Goal: Transaction & Acquisition: Purchase product/service

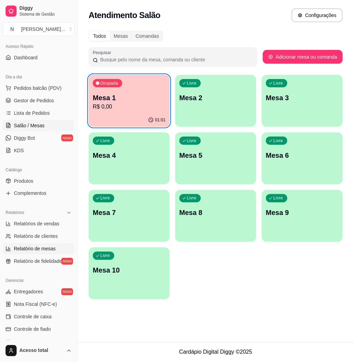
scroll to position [92, 0]
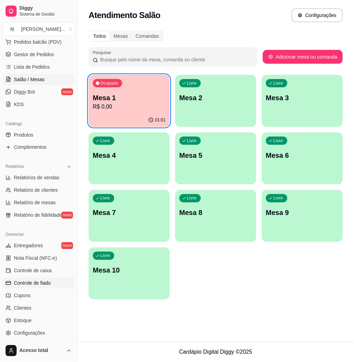
click at [49, 281] on span "Controle de fiado" at bounding box center [32, 283] width 37 height 7
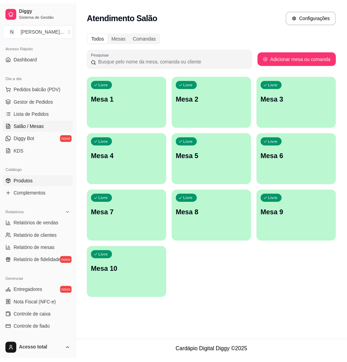
scroll to position [92, 0]
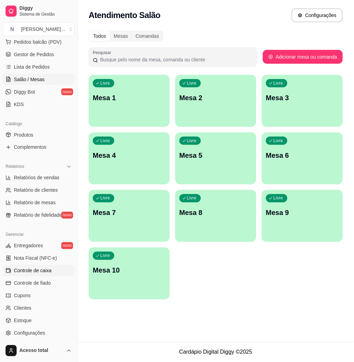
click at [43, 276] on link "Controle de caixa" at bounding box center [39, 270] width 72 height 11
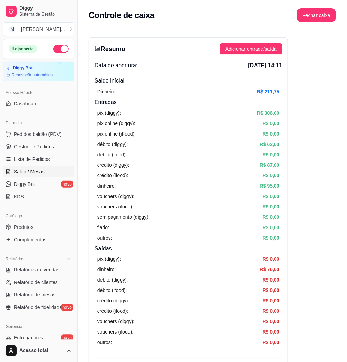
click at [38, 172] on span "Salão / Mesas" at bounding box center [29, 171] width 31 height 7
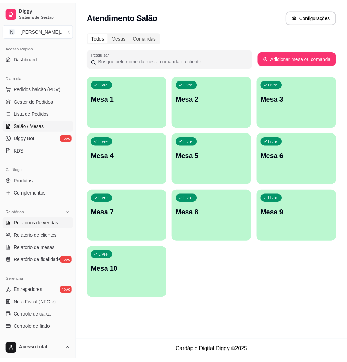
scroll to position [137, 0]
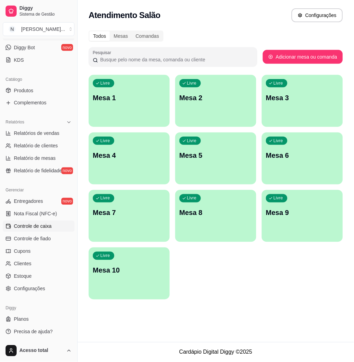
click at [51, 225] on span "Controle de caixa" at bounding box center [33, 226] width 38 height 7
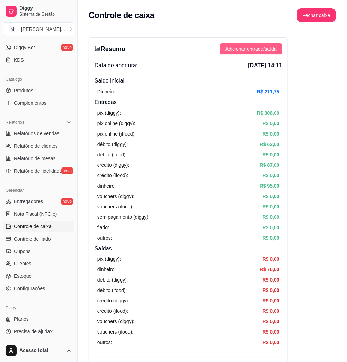
click at [257, 50] on span "Adicionar entrada/saída" at bounding box center [251, 49] width 51 height 8
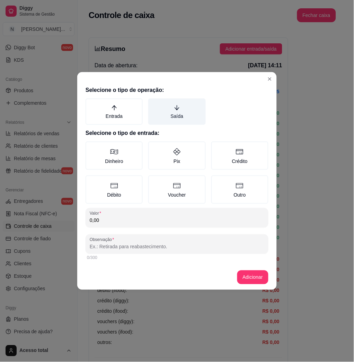
click at [190, 121] on label "Saída" at bounding box center [176, 111] width 57 height 26
click at [154, 104] on button "Saída" at bounding box center [151, 101] width 6 height 6
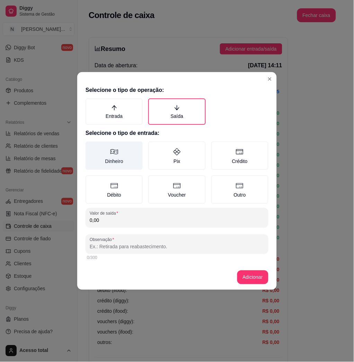
click at [126, 164] on label "Dinheiro" at bounding box center [114, 155] width 57 height 28
click at [91, 147] on button "Dinheiro" at bounding box center [88, 144] width 6 height 6
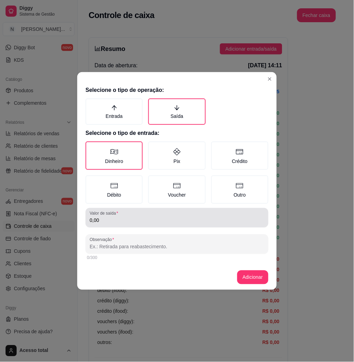
click at [137, 217] on input "0,00" at bounding box center [177, 220] width 175 height 7
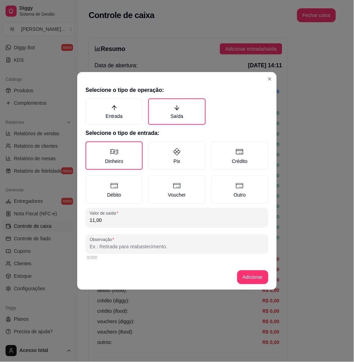
type input "11,00"
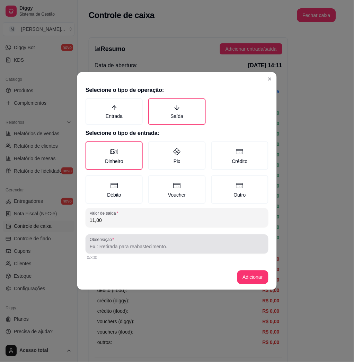
click at [139, 237] on div at bounding box center [177, 244] width 175 height 14
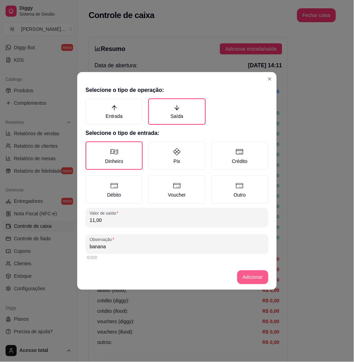
type input "banana"
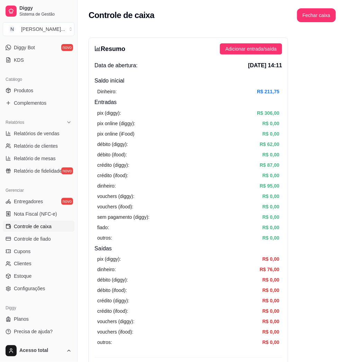
scroll to position [92, 0]
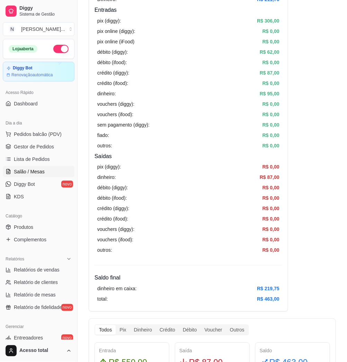
click at [30, 166] on link "Salão / Mesas" at bounding box center [39, 171] width 72 height 11
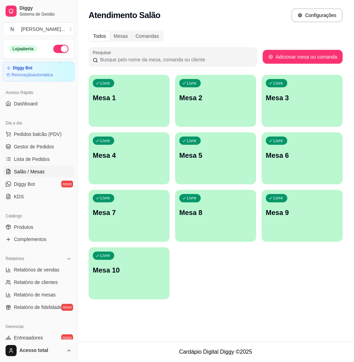
click at [136, 105] on div "Livre Mesa 1" at bounding box center [129, 97] width 81 height 44
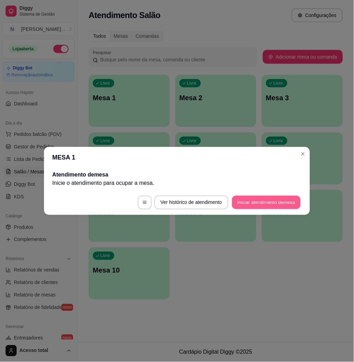
click at [264, 200] on button "Iniciar atendimento de mesa" at bounding box center [266, 203] width 69 height 14
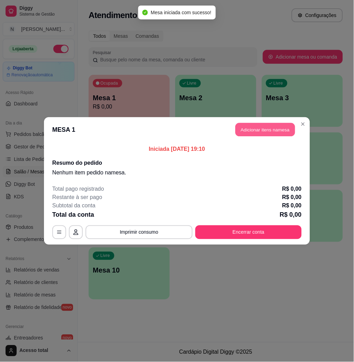
click at [265, 132] on button "Adicionar itens na mesa" at bounding box center [266, 130] width 60 height 14
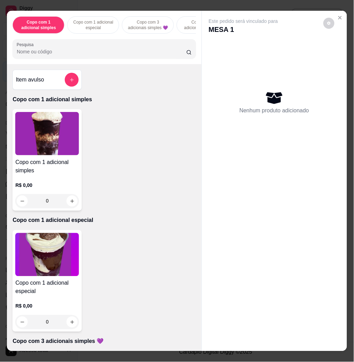
click at [51, 55] on input "Pesquisa" at bounding box center [102, 51] width 170 height 7
click at [70, 87] on button "add-separate-item" at bounding box center [72, 80] width 14 height 14
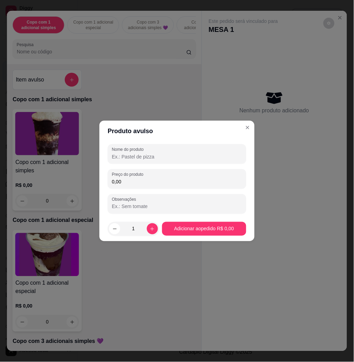
click at [157, 184] on input "0,00" at bounding box center [177, 181] width 130 height 7
type input "3,48"
click at [137, 158] on input "Nome do produto" at bounding box center [177, 156] width 130 height 7
type input "kg"
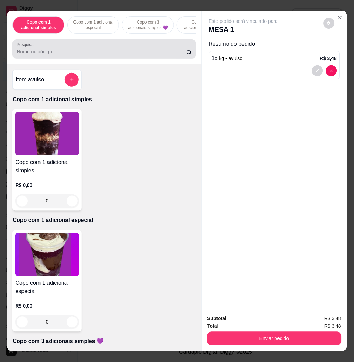
click at [90, 56] on div at bounding box center [104, 49] width 175 height 14
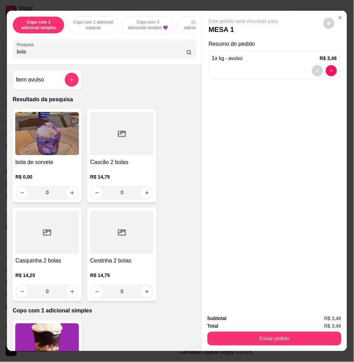
type input "bola"
click at [54, 125] on img at bounding box center [47, 133] width 64 height 43
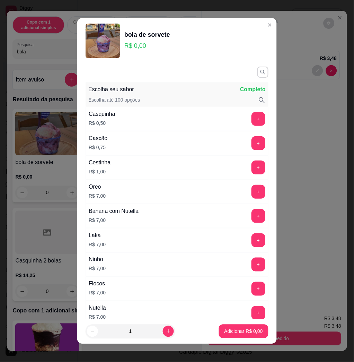
scroll to position [92, 0]
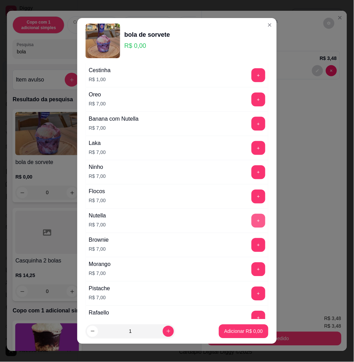
click at [252, 222] on button "+" at bounding box center [259, 221] width 14 height 14
click at [234, 331] on p "Adicionar R$ 14,00" at bounding box center [243, 331] width 40 height 7
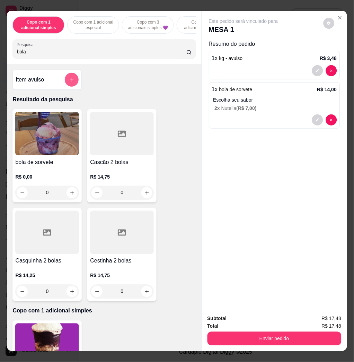
click at [69, 82] on icon "add-separate-item" at bounding box center [71, 79] width 5 height 5
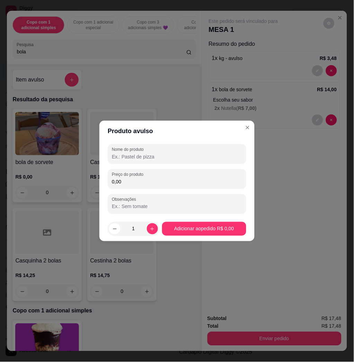
click at [151, 180] on input "0,00" at bounding box center [177, 181] width 130 height 7
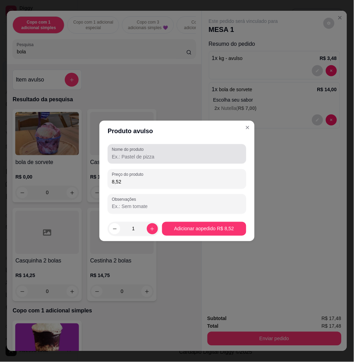
type input "8,52"
click at [160, 152] on div at bounding box center [177, 154] width 130 height 14
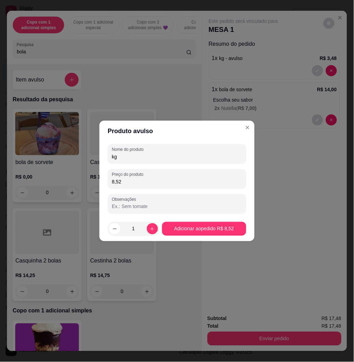
type input "kg"
click at [186, 207] on input "Observações" at bounding box center [177, 206] width 130 height 7
type input "Fátima"
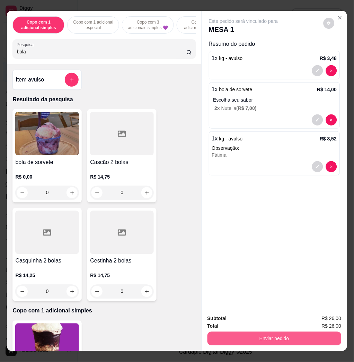
click at [310, 332] on button "Enviar pedido" at bounding box center [275, 339] width 134 height 14
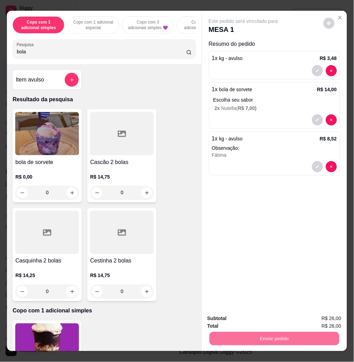
click at [323, 316] on button "Enviar pedido" at bounding box center [322, 318] width 39 height 13
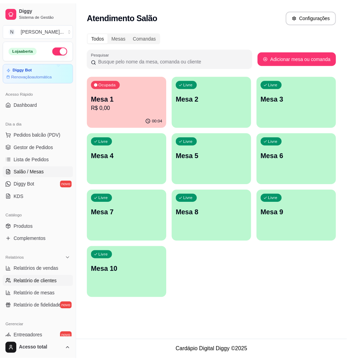
scroll to position [46, 0]
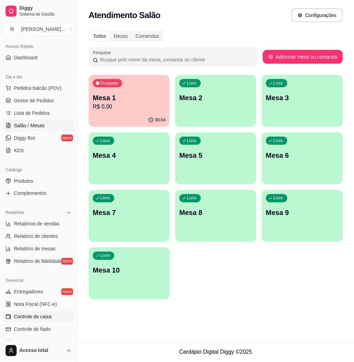
click at [34, 316] on span "Controle de caixa" at bounding box center [33, 316] width 38 height 7
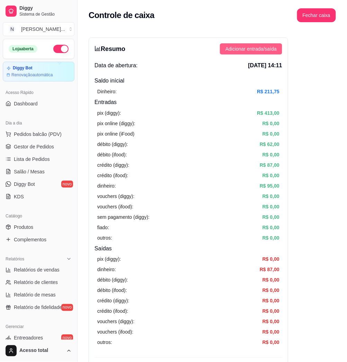
click at [268, 52] on span "Adicionar entrada/saída" at bounding box center [251, 49] width 51 height 8
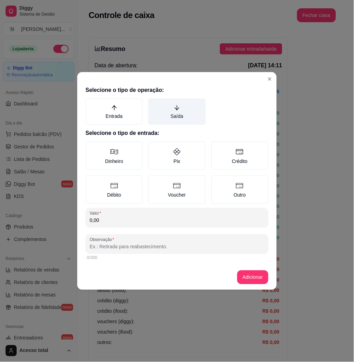
click at [170, 113] on label "Saída" at bounding box center [176, 111] width 57 height 26
click at [154, 104] on button "Saída" at bounding box center [151, 101] width 6 height 6
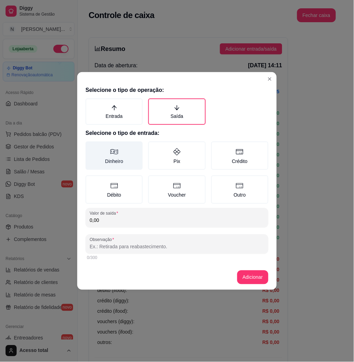
click at [131, 155] on label "Dinheiro" at bounding box center [114, 155] width 57 height 28
click at [91, 147] on button "Dinheiro" at bounding box center [88, 144] width 6 height 6
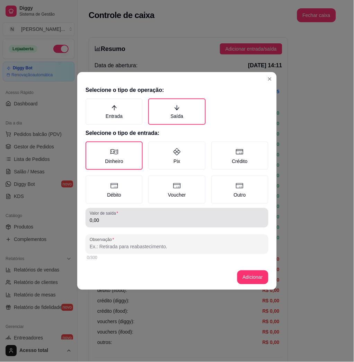
click at [127, 213] on div "0,00" at bounding box center [177, 218] width 175 height 14
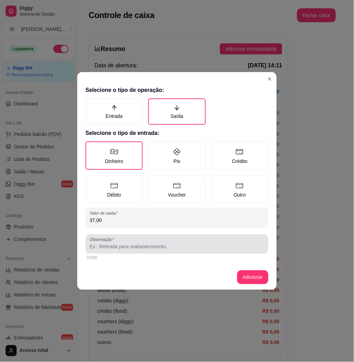
type input "37,00"
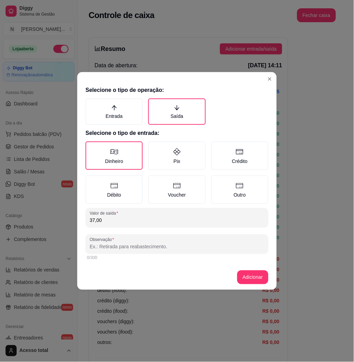
click at [152, 245] on input "Observação" at bounding box center [177, 246] width 175 height 7
type input "sacolas"
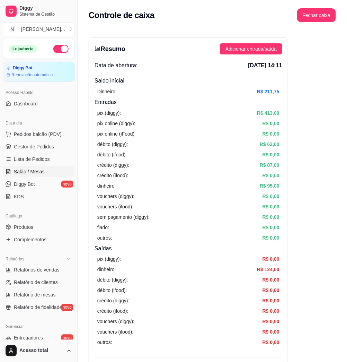
click at [46, 166] on link "Salão / Mesas" at bounding box center [39, 171] width 72 height 11
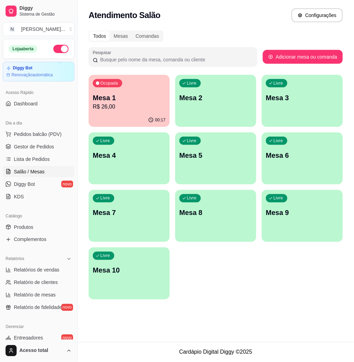
click at [142, 86] on div "Ocupada Mesa 1 R$ 26,00" at bounding box center [129, 94] width 81 height 38
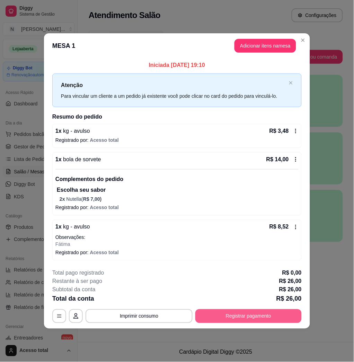
click at [264, 311] on button "Registrar pagamento" at bounding box center [248, 316] width 106 height 14
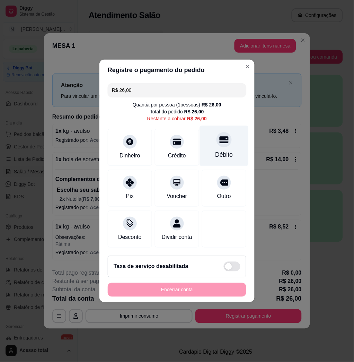
click at [224, 146] on div "Débito" at bounding box center [224, 146] width 49 height 41
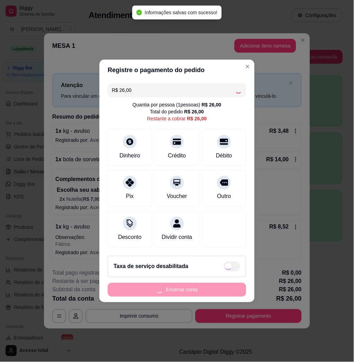
type input "R$ 0,00"
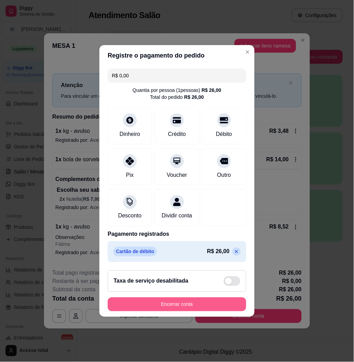
click at [192, 307] on button "Encerrar conta" at bounding box center [177, 304] width 139 height 14
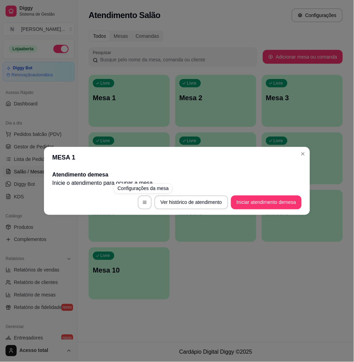
click at [185, 127] on div "MESA 1 Atendimento de mesa Inicie o atendimento para ocupar a mesa . Ver histór…" at bounding box center [177, 181] width 354 height 362
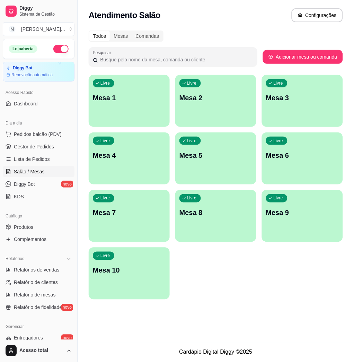
click at [120, 110] on div "Livre Mesa 1" at bounding box center [129, 97] width 81 height 44
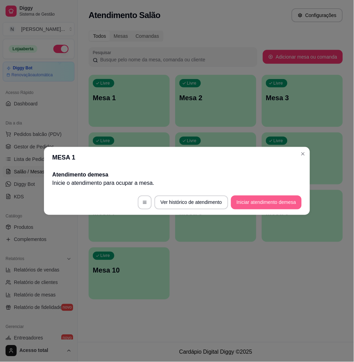
click at [265, 204] on button "Iniciar atendimento de mesa" at bounding box center [266, 202] width 71 height 14
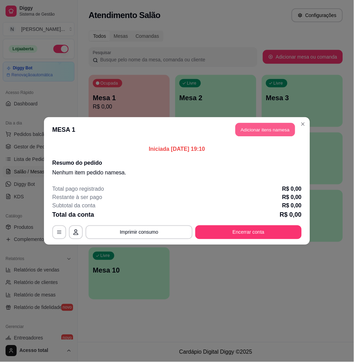
click at [262, 130] on button "Adicionar itens na mesa" at bounding box center [266, 130] width 60 height 14
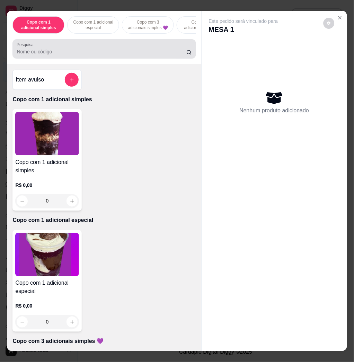
click at [87, 55] on input "Pesquisa" at bounding box center [102, 51] width 170 height 7
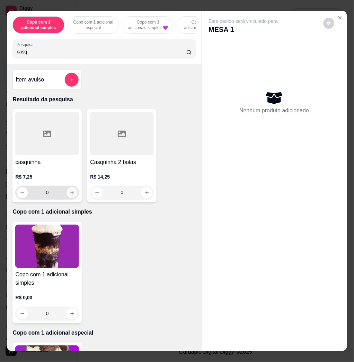
type input "casq"
click at [72, 198] on button "increase-product-quantity" at bounding box center [72, 192] width 11 height 11
type input "1"
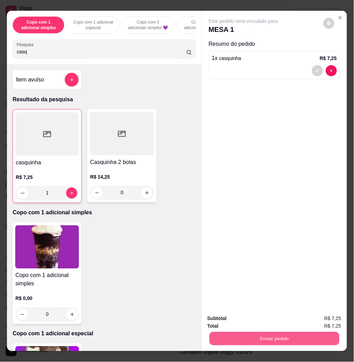
click at [272, 339] on button "Enviar pedido" at bounding box center [274, 339] width 130 height 14
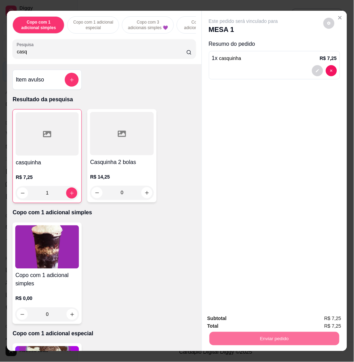
click at [317, 317] on button "Enviar pedido" at bounding box center [322, 318] width 39 height 13
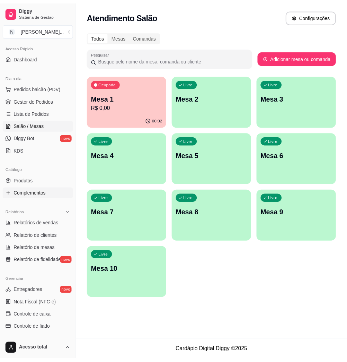
scroll to position [92, 0]
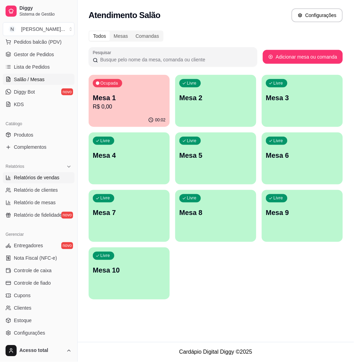
click at [44, 180] on span "Relatórios de vendas" at bounding box center [37, 177] width 46 height 7
select select "ALL"
select select "0"
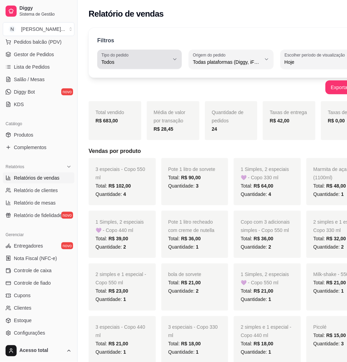
click at [140, 68] on button "Tipo do pedido Todos" at bounding box center [139, 59] width 85 height 19
click at [137, 88] on span "Entrega" at bounding box center [130, 90] width 52 height 7
type input "DELIVERY"
select select "DELIVERY"
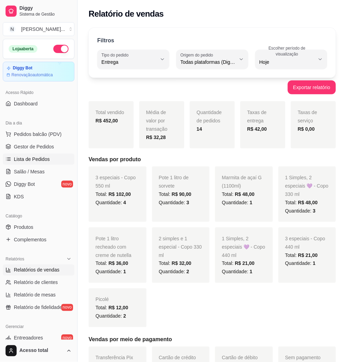
click at [35, 154] on link "Lista de Pedidos" at bounding box center [39, 159] width 72 height 11
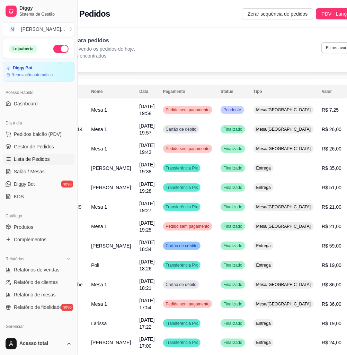
scroll to position [0, 46]
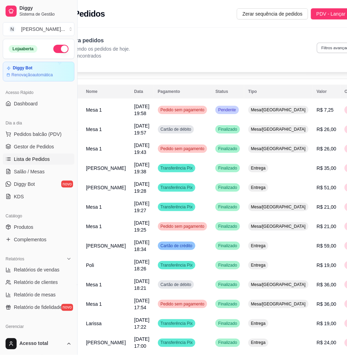
click at [326, 46] on button "Filtros avançados" at bounding box center [337, 47] width 41 height 11
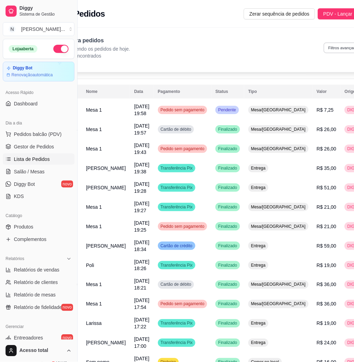
select select "0"
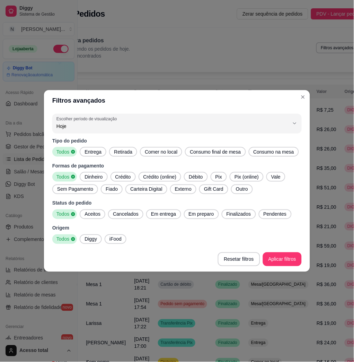
click at [96, 152] on span "Entrega" at bounding box center [93, 151] width 23 height 7
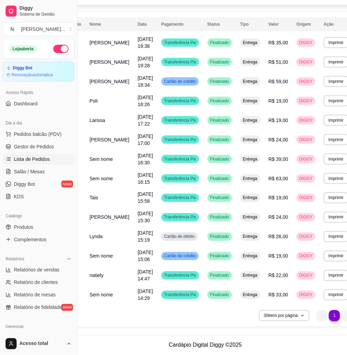
scroll to position [92, 0]
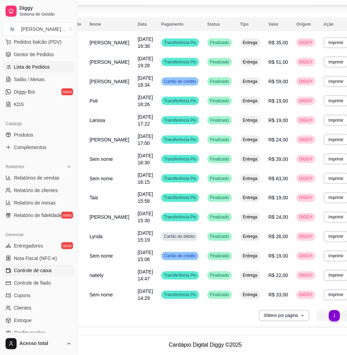
click at [51, 271] on span "Controle de caixa" at bounding box center [33, 270] width 38 height 7
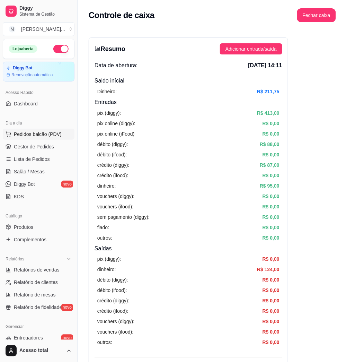
click at [26, 137] on span "Pedidos balcão (PDV)" at bounding box center [38, 134] width 48 height 7
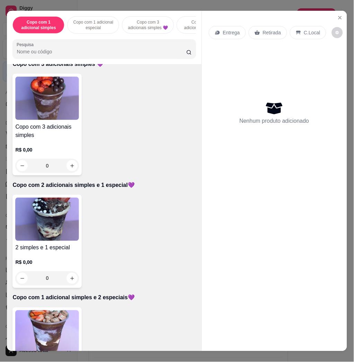
scroll to position [323, 0]
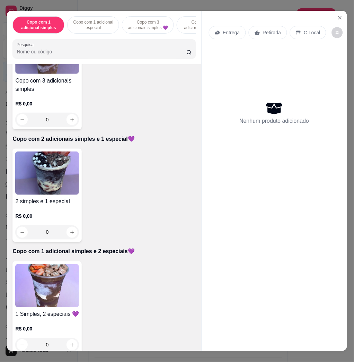
click at [38, 184] on img at bounding box center [47, 172] width 64 height 43
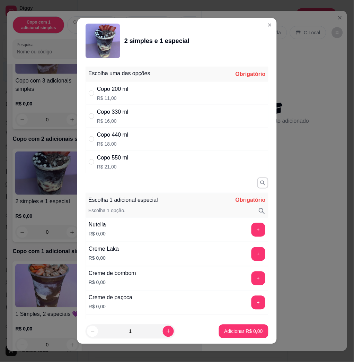
drag, startPoint x: 121, startPoint y: 144, endPoint x: 141, endPoint y: 149, distance: 21.0
click at [123, 146] on p "R$ 18,00" at bounding box center [113, 143] width 32 height 7
radio input "true"
click at [252, 232] on button "+" at bounding box center [259, 230] width 14 height 14
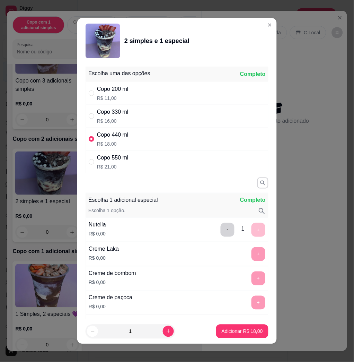
scroll to position [4, 0]
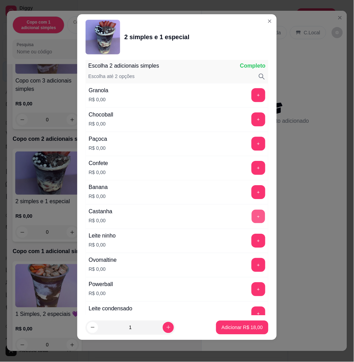
click at [252, 215] on button "+" at bounding box center [259, 217] width 14 height 14
click at [252, 261] on button "+" at bounding box center [259, 266] width 14 height 14
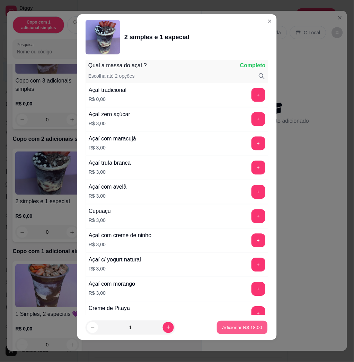
click at [255, 332] on button "Adicionar R$ 18,00" at bounding box center [242, 328] width 51 height 14
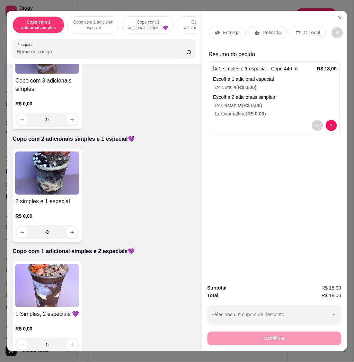
click at [218, 26] on div "Entrega" at bounding box center [227, 32] width 37 height 13
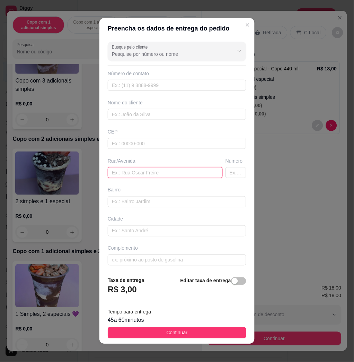
click at [185, 176] on input "text" at bounding box center [165, 172] width 115 height 11
type input "v"
paste input "Entregar: rua Osvaldo serrano, 334 Jdm nova Alvorada"
type input "Entregar: rua Osvaldo serrano, 334 Jdm nova Alvorada,"
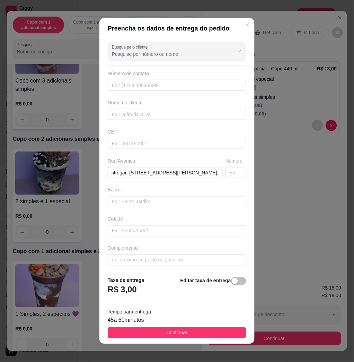
scroll to position [0, 0]
click at [138, 259] on input "text" at bounding box center [177, 259] width 139 height 11
paste input "Rua e quarteirão bem atrás do mercadinho alvorada"
type input "Rua e quarteirão bem atrás do mercadinho alvorada"
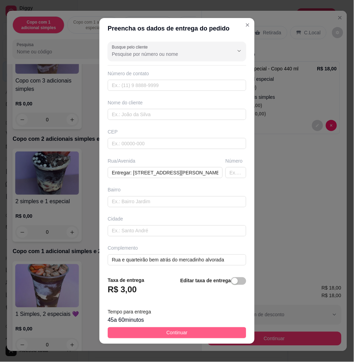
click at [206, 330] on button "Continuar" at bounding box center [177, 332] width 139 height 11
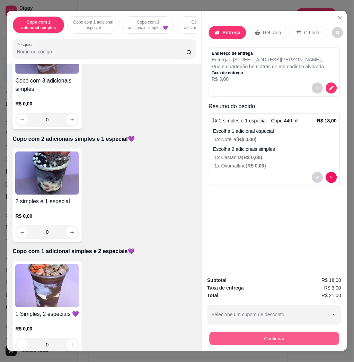
click at [261, 340] on button "Continuar" at bounding box center [274, 339] width 130 height 14
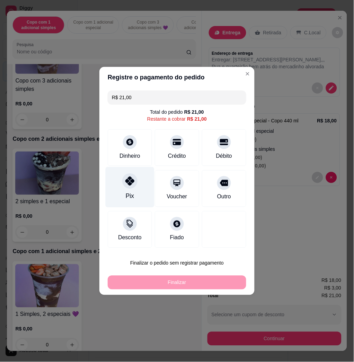
click at [137, 188] on div "Pix" at bounding box center [130, 187] width 49 height 41
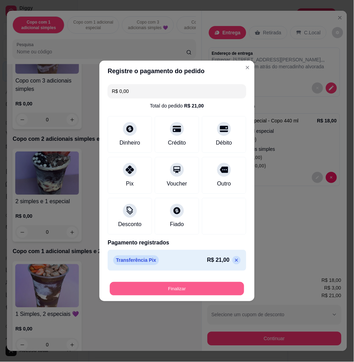
click at [180, 293] on button "Finalizar" at bounding box center [177, 289] width 134 height 14
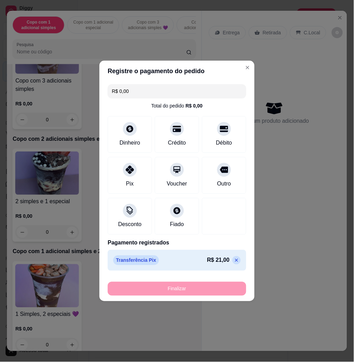
type input "-R$ 21,00"
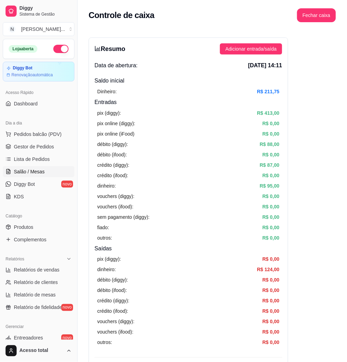
click at [32, 173] on span "Salão / Mesas" at bounding box center [29, 171] width 31 height 7
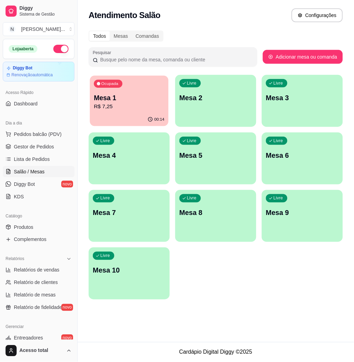
click at [104, 108] on p "R$ 7,25" at bounding box center [129, 107] width 71 height 8
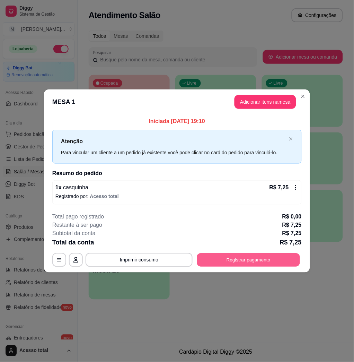
click at [269, 260] on button "Registrar pagamento" at bounding box center [248, 260] width 103 height 14
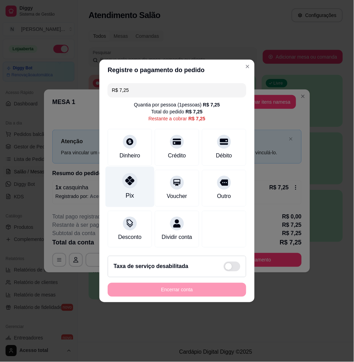
click at [132, 176] on icon at bounding box center [129, 180] width 9 height 9
type input "R$ 0,00"
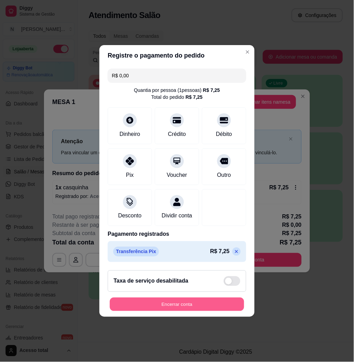
click at [222, 311] on button "Encerrar conta" at bounding box center [177, 305] width 134 height 14
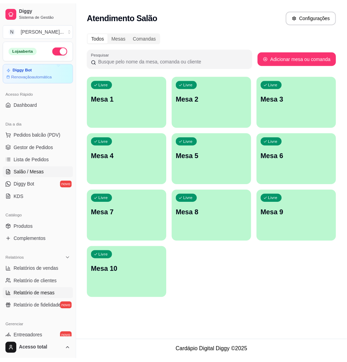
scroll to position [92, 0]
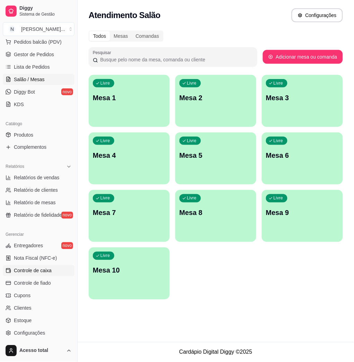
click at [49, 268] on span "Controle de caixa" at bounding box center [33, 270] width 38 height 7
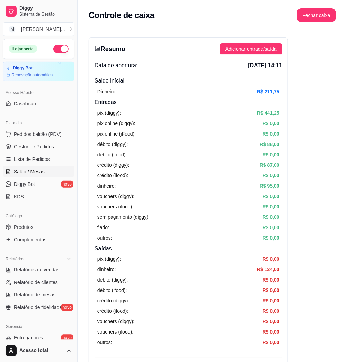
click at [37, 171] on span "Salão / Mesas" at bounding box center [29, 171] width 31 height 7
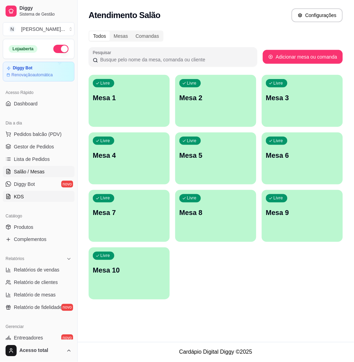
scroll to position [137, 0]
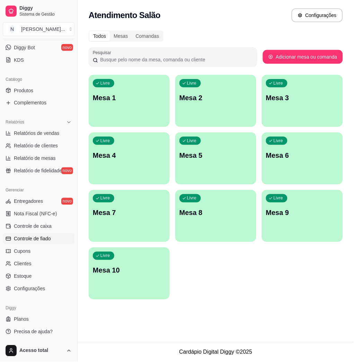
click at [40, 235] on link "Controle de fiado" at bounding box center [39, 238] width 72 height 11
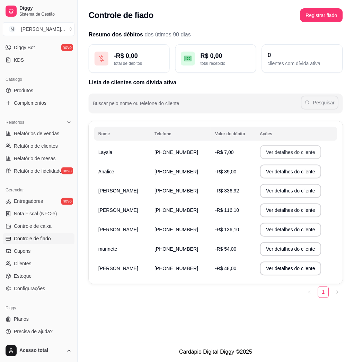
click at [271, 155] on button "Ver detalhes do cliente" at bounding box center [291, 152] width 62 height 14
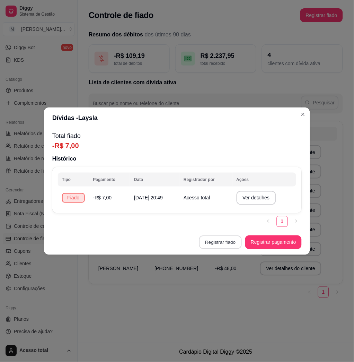
click at [230, 240] on button "Registrar fiado" at bounding box center [220, 242] width 43 height 14
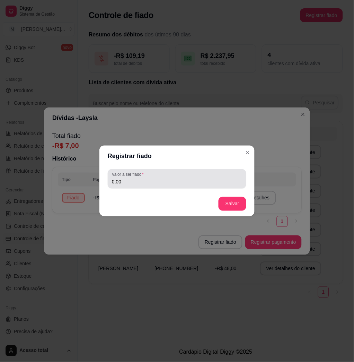
click at [165, 186] on div "Valor a ser fiado 0,00" at bounding box center [177, 178] width 139 height 19
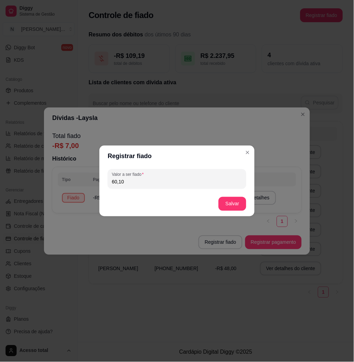
type input "60,10"
click at [232, 210] on button "Salvar" at bounding box center [232, 204] width 27 height 14
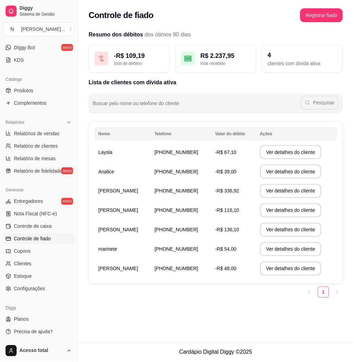
drag, startPoint x: 176, startPoint y: 270, endPoint x: 181, endPoint y: 271, distance: 4.6
click at [178, 271] on td "(18) 9 9610-8002" at bounding box center [180, 268] width 61 height 19
click at [274, 274] on button "Ver detalhes do cliente" at bounding box center [291, 269] width 62 height 14
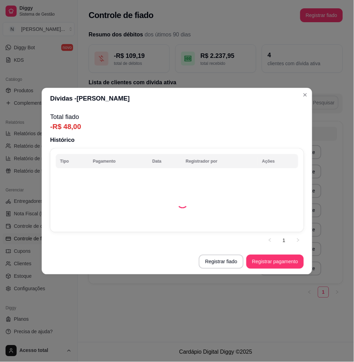
click at [273, 270] on footer "Registrar fiado Registrar pagamento" at bounding box center [177, 261] width 271 height 25
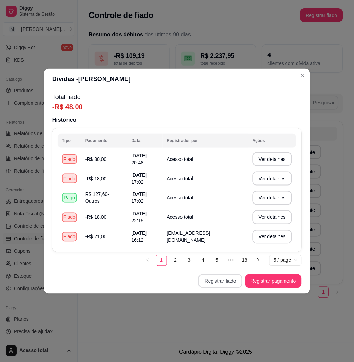
click at [209, 276] on button "Registrar fiado" at bounding box center [221, 281] width 44 height 14
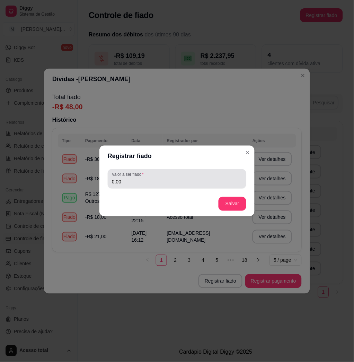
click at [147, 185] on div "0,00" at bounding box center [177, 179] width 130 height 14
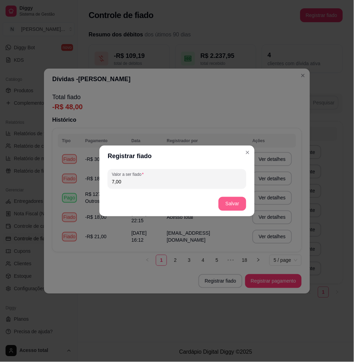
type input "7,00"
click at [233, 202] on button "Salvar" at bounding box center [233, 204] width 28 height 14
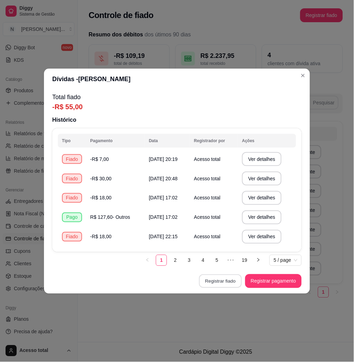
click at [213, 282] on button "Registrar fiado" at bounding box center [220, 281] width 43 height 14
click at [308, 75] on section "Dívidas - Karol Total fiado -R$ 55,00 Histórico Tipo Pagamento Data Registrador…" at bounding box center [177, 181] width 266 height 225
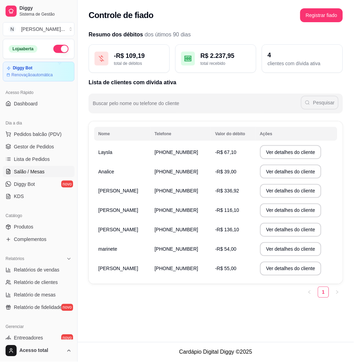
click at [47, 171] on link "Salão / Mesas" at bounding box center [39, 171] width 72 height 11
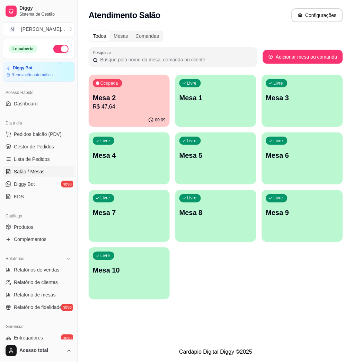
click at [117, 105] on p "R$ 47,64" at bounding box center [129, 107] width 73 height 8
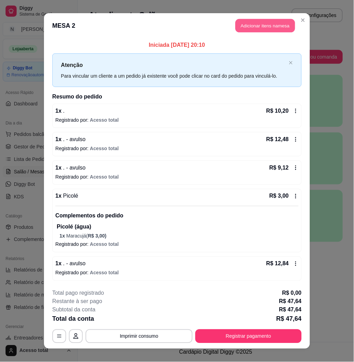
click at [259, 26] on button "Adicionar itens na mesa" at bounding box center [266, 26] width 60 height 14
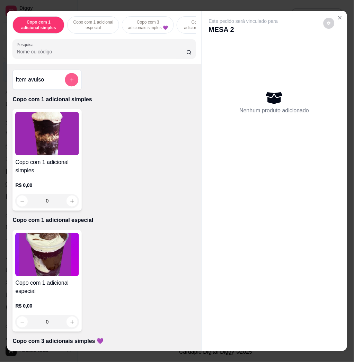
click at [65, 82] on button "add-separate-item" at bounding box center [72, 80] width 14 height 14
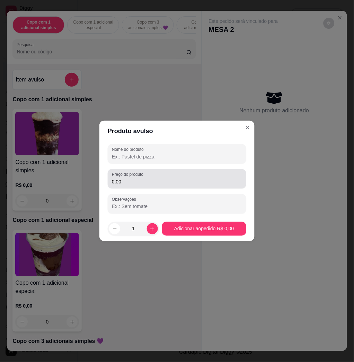
click at [167, 176] on div "0,00" at bounding box center [177, 179] width 130 height 14
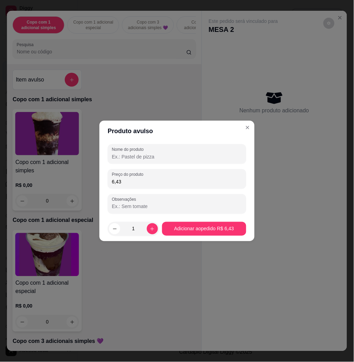
type input "6,43"
click at [201, 167] on div "Nome do produto Preço do produto 6,43 Observações" at bounding box center [177, 178] width 139 height 69
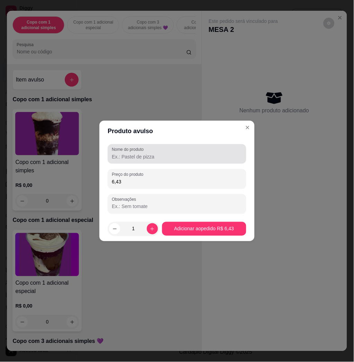
click at [199, 155] on input "Nome do produto" at bounding box center [177, 156] width 130 height 7
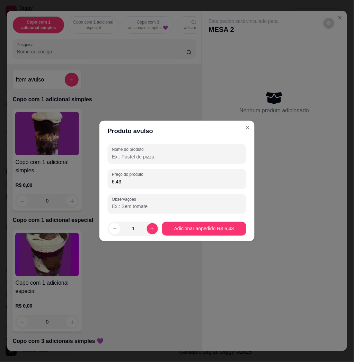
click at [192, 159] on input "Nome do produto" at bounding box center [177, 156] width 130 height 7
type input "m"
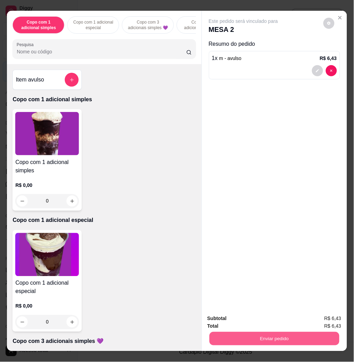
click at [296, 333] on button "Enviar pedido" at bounding box center [274, 339] width 130 height 14
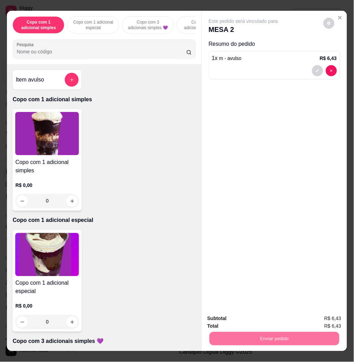
click at [311, 320] on button "Enviar pedido" at bounding box center [323, 318] width 38 height 13
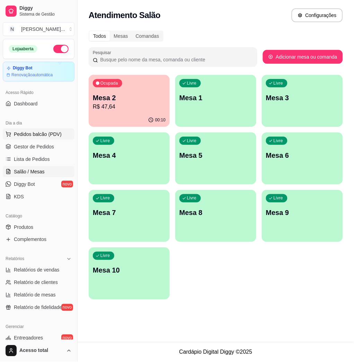
click at [37, 138] on button "Pedidos balcão (PDV)" at bounding box center [39, 134] width 72 height 11
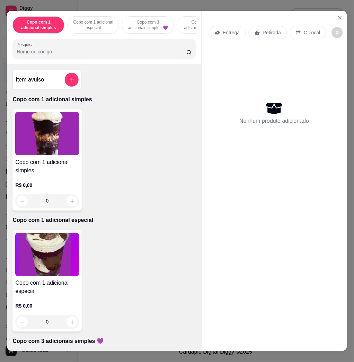
drag, startPoint x: 73, startPoint y: 95, endPoint x: 69, endPoint y: 92, distance: 4.7
click at [69, 92] on div "Item avulso Copo com 1 adicional simples Copo com 1 adicional simples R$ 0,00 0…" at bounding box center [104, 207] width 194 height 287
click at [67, 86] on button "add-separate-item" at bounding box center [72, 80] width 14 height 14
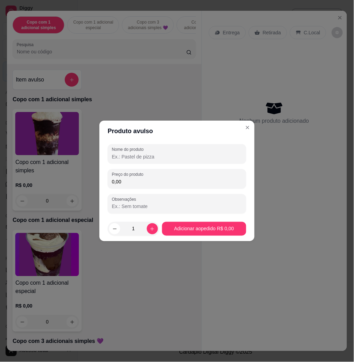
click at [175, 178] on input "0,00" at bounding box center [177, 181] width 130 height 7
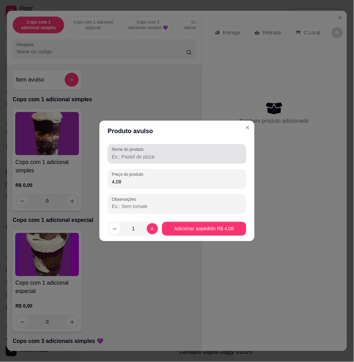
type input "4,08"
click at [198, 159] on input "Nome do produto" at bounding box center [177, 156] width 130 height 7
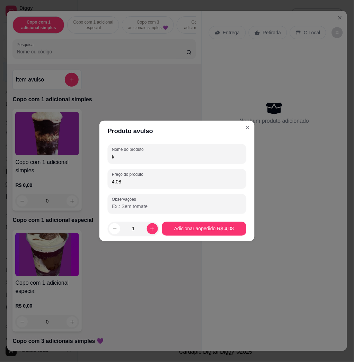
type input "k"
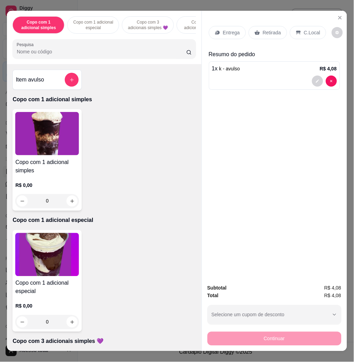
click at [296, 31] on icon at bounding box center [298, 33] width 5 height 4
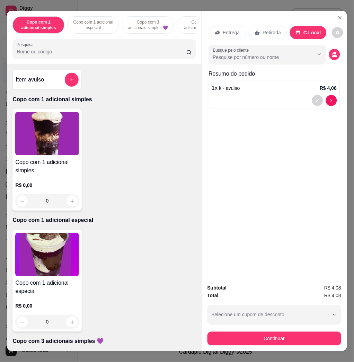
click at [259, 325] on div "Subtotal R$ 4,08 Total R$ 4,08 Selecione um cupom de desconto COMBO Selecione u…" at bounding box center [275, 314] width 134 height 61
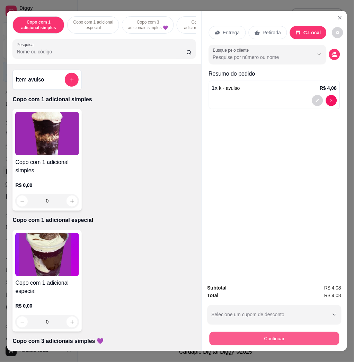
click at [258, 332] on button "Continuar" at bounding box center [274, 339] width 130 height 14
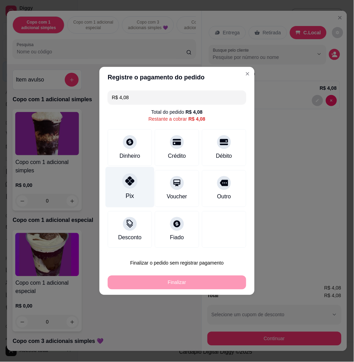
click at [129, 187] on div at bounding box center [129, 180] width 15 height 15
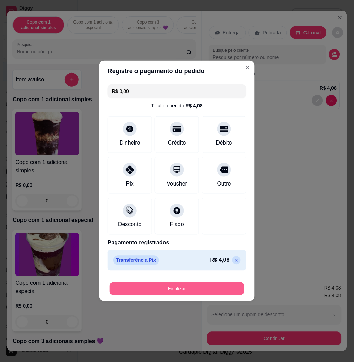
click at [166, 287] on button "Finalizar" at bounding box center [177, 289] width 134 height 14
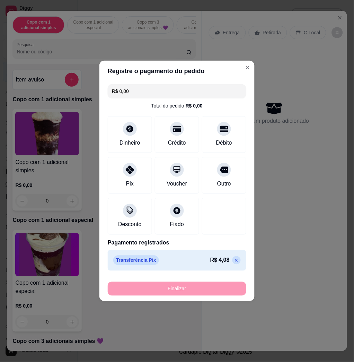
type input "-R$ 4,08"
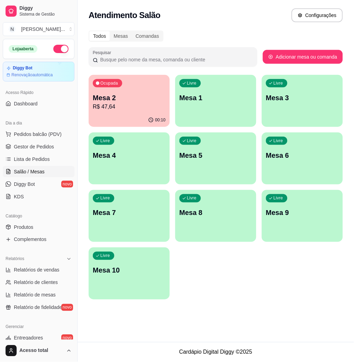
click at [129, 98] on p "Mesa 2" at bounding box center [129, 98] width 73 height 10
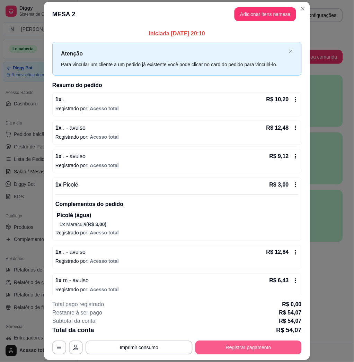
click at [262, 346] on button "Registrar pagamento" at bounding box center [248, 348] width 106 height 14
click at [246, 16] on button "Adicionar itens na mesa" at bounding box center [266, 14] width 62 height 14
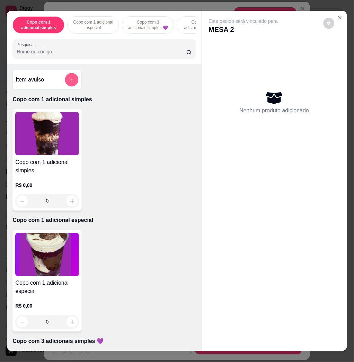
click at [65, 84] on button "add-separate-item" at bounding box center [72, 80] width 14 height 14
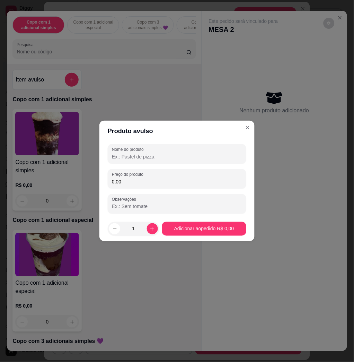
drag, startPoint x: 129, startPoint y: 189, endPoint x: 129, endPoint y: 172, distance: 16.7
click at [128, 185] on div "Nome do produto Preço do produto 0,00 Observações" at bounding box center [177, 178] width 139 height 69
click at [129, 172] on label "Preço do produto" at bounding box center [129, 175] width 34 height 6
click at [129, 178] on input "0,00" at bounding box center [177, 181] width 130 height 7
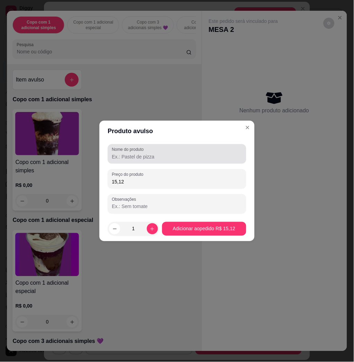
type input "15,12"
click at [136, 159] on input "Nome do produto" at bounding box center [177, 156] width 130 height 7
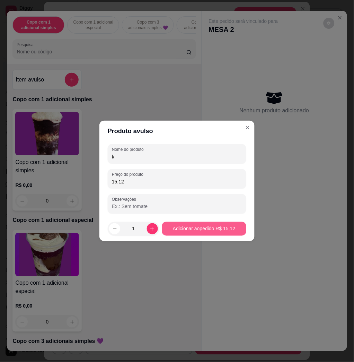
type input "k"
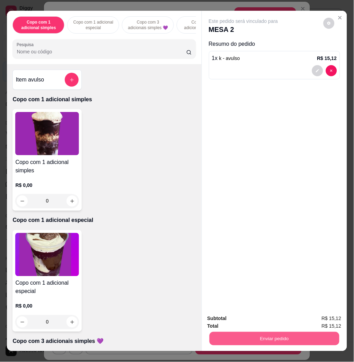
click at [290, 332] on button "Enviar pedido" at bounding box center [274, 339] width 130 height 14
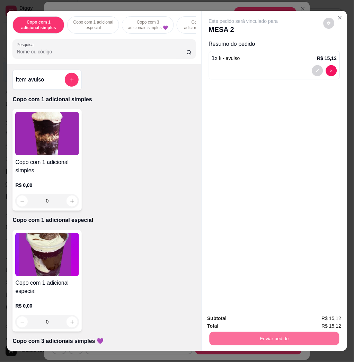
click at [309, 317] on button "Enviar pedido" at bounding box center [323, 318] width 38 height 13
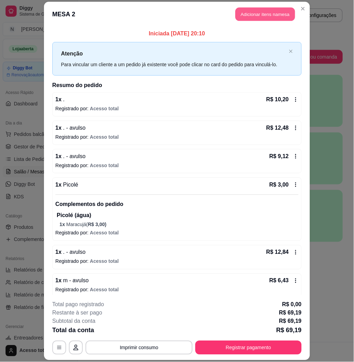
click at [245, 9] on button "Adicionar itens na mesa" at bounding box center [266, 15] width 60 height 14
click at [88, 53] on input "Pesquisa" at bounding box center [102, 51] width 170 height 7
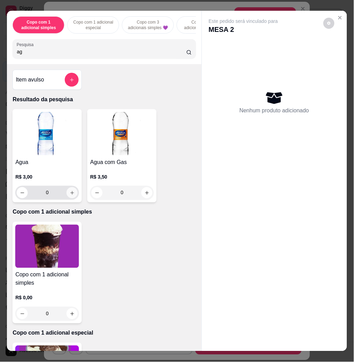
type input "ag"
click at [70, 195] on icon "increase-product-quantity" at bounding box center [72, 192] width 5 height 5
type input "1"
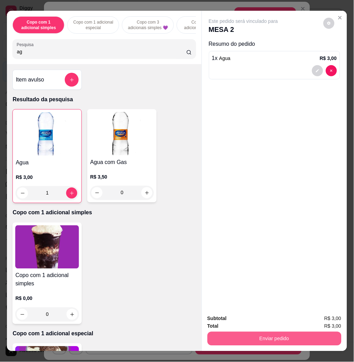
click at [303, 333] on button "Enviar pedido" at bounding box center [275, 339] width 134 height 14
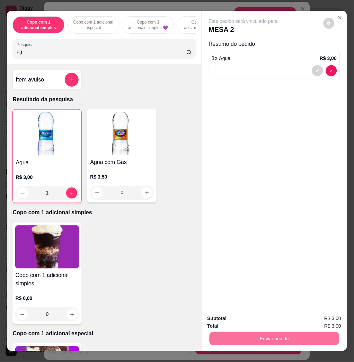
click at [320, 317] on button "Enviar pedido" at bounding box center [323, 318] width 38 height 13
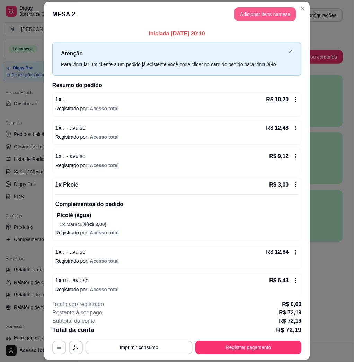
click at [254, 15] on button "Adicionar itens na mesa" at bounding box center [266, 14] width 62 height 14
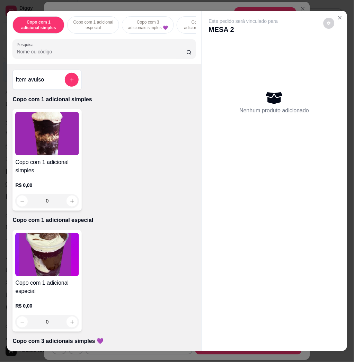
click at [121, 55] on input "Pesquisa" at bounding box center [102, 51] width 170 height 7
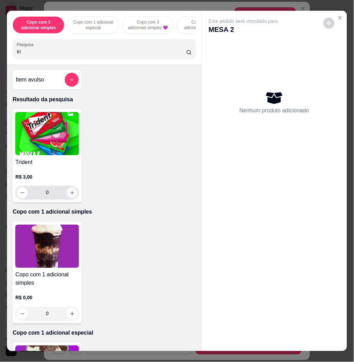
type input "tri"
click at [70, 195] on icon "increase-product-quantity" at bounding box center [72, 192] width 5 height 5
type input "1"
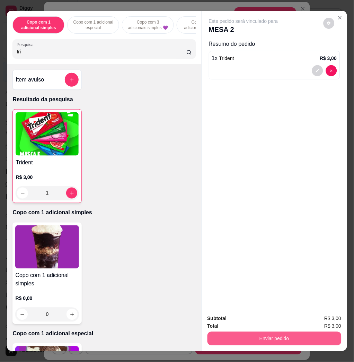
click at [322, 336] on button "Enviar pedido" at bounding box center [275, 339] width 134 height 14
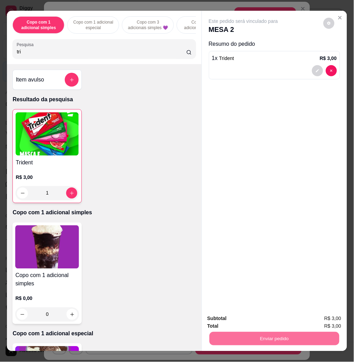
click at [328, 319] on button "Enviar pedido" at bounding box center [322, 318] width 39 height 13
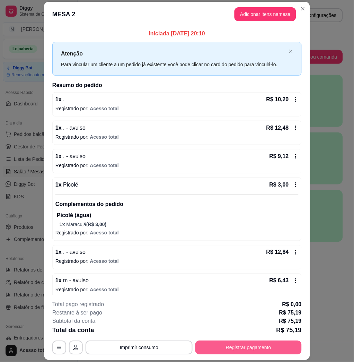
click at [258, 343] on button "Registrar pagamento" at bounding box center [248, 348] width 106 height 14
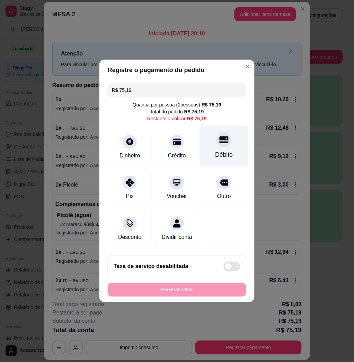
click at [220, 136] on icon at bounding box center [224, 139] width 9 height 9
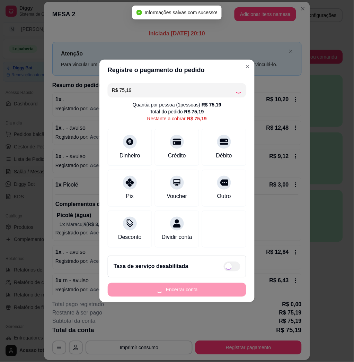
type input "R$ 0,00"
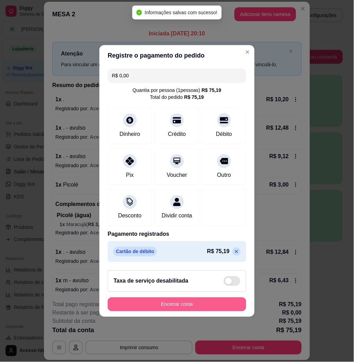
click at [201, 311] on button "Encerrar conta" at bounding box center [177, 304] width 139 height 14
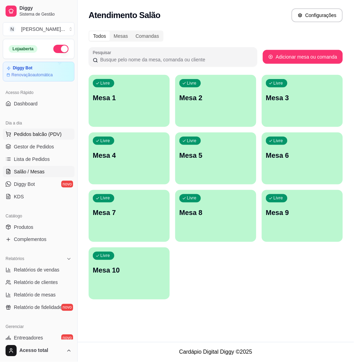
click at [56, 132] on span "Pedidos balcão (PDV)" at bounding box center [38, 134] width 48 height 7
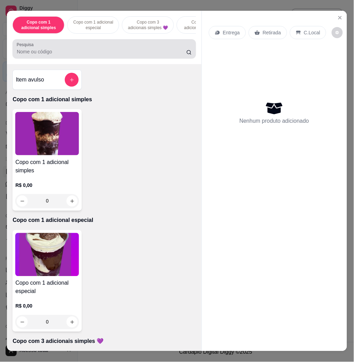
click at [113, 55] on input "Pesquisa" at bounding box center [102, 51] width 170 height 7
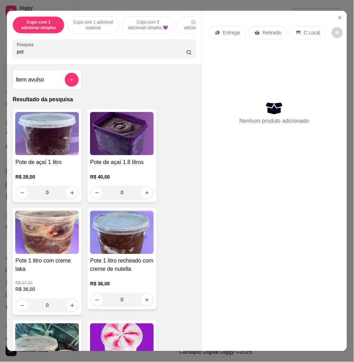
scroll to position [185, 0]
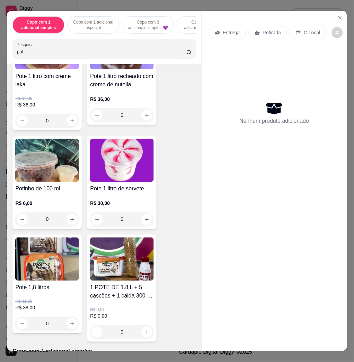
type input "pot"
click at [70, 275] on img at bounding box center [47, 258] width 64 height 43
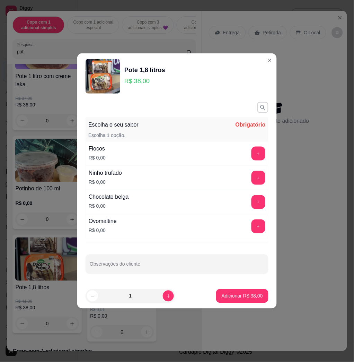
click at [249, 175] on div "+" at bounding box center [258, 178] width 19 height 14
click at [252, 180] on button "+" at bounding box center [259, 178] width 14 height 14
drag, startPoint x: 262, startPoint y: 297, endPoint x: 258, endPoint y: 298, distance: 3.9
click at [259, 298] on footer "1 Adicionar R$ 38,00" at bounding box center [177, 296] width 200 height 25
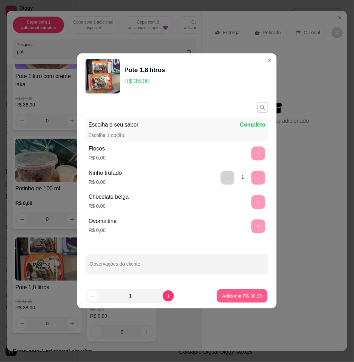
click at [237, 296] on p "Adicionar R$ 38,00" at bounding box center [243, 296] width 40 height 7
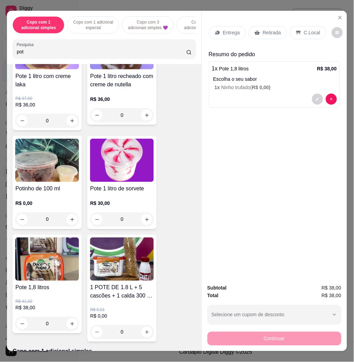
drag, startPoint x: 302, startPoint y: 28, endPoint x: 298, endPoint y: 35, distance: 8.5
click at [304, 29] on p "C.Local" at bounding box center [312, 32] width 16 height 7
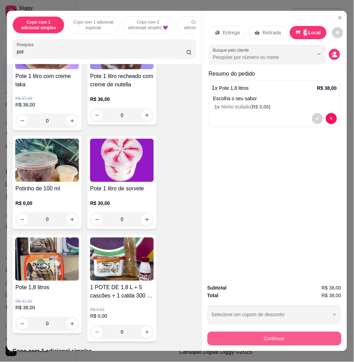
click at [280, 332] on button "Continuar" at bounding box center [275, 339] width 134 height 14
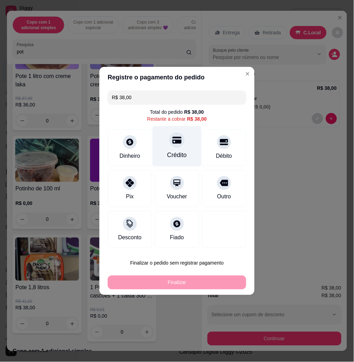
click at [168, 159] on div "Crédito" at bounding box center [177, 155] width 20 height 9
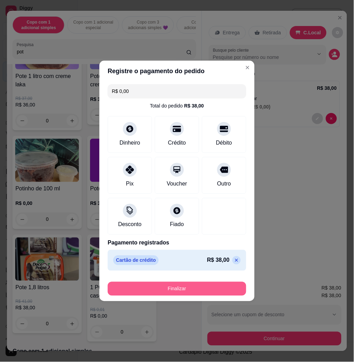
click at [207, 289] on button "Finalizar" at bounding box center [177, 289] width 139 height 14
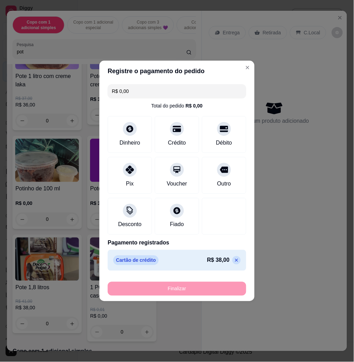
type input "-R$ 38,00"
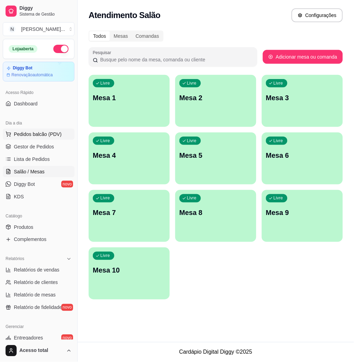
click at [46, 130] on button "Pedidos balcão (PDV)" at bounding box center [39, 134] width 72 height 11
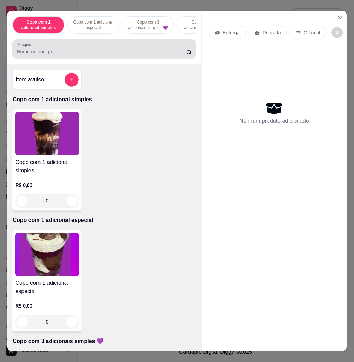
click at [103, 49] on div at bounding box center [104, 49] width 175 height 14
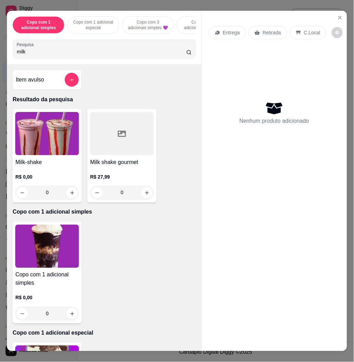
type input "milk"
click at [53, 152] on img at bounding box center [47, 133] width 64 height 43
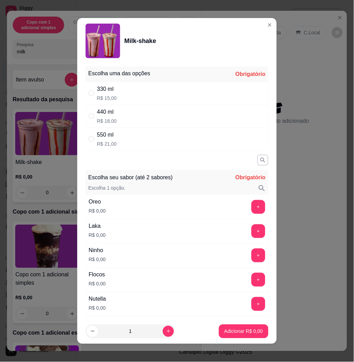
click at [161, 96] on div "330 ml R$ 15,00" at bounding box center [177, 93] width 183 height 23
radio input "true"
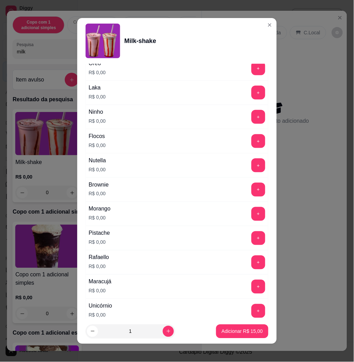
scroll to position [185, 0]
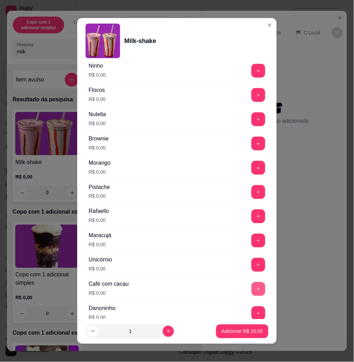
click at [252, 287] on button "+" at bounding box center [259, 289] width 14 height 14
click at [248, 331] on p "Adicionar R$ 15,00" at bounding box center [243, 331] width 40 height 7
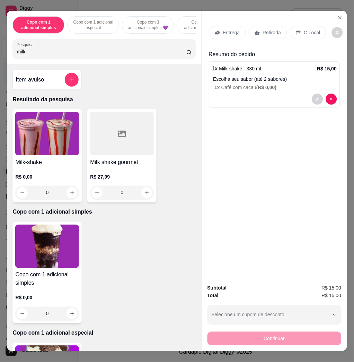
click at [71, 194] on div "0" at bounding box center [47, 193] width 64 height 14
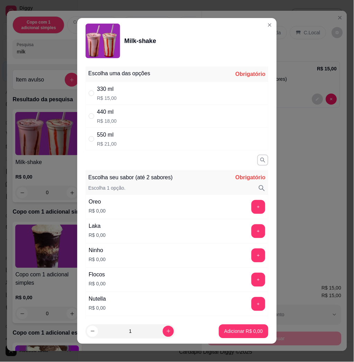
click at [172, 95] on div "330 ml R$ 15,00" at bounding box center [177, 93] width 183 height 23
radio input "true"
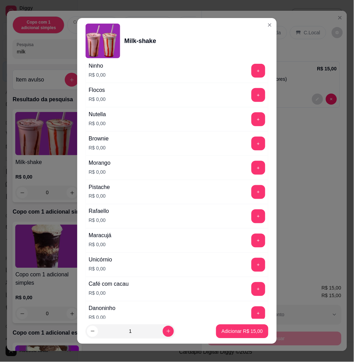
scroll to position [277, 0]
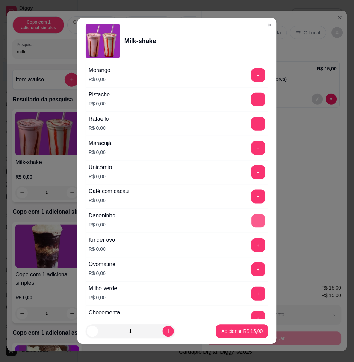
click at [252, 218] on button "+" at bounding box center [259, 221] width 14 height 14
click at [221, 221] on button "-" at bounding box center [228, 221] width 14 height 14
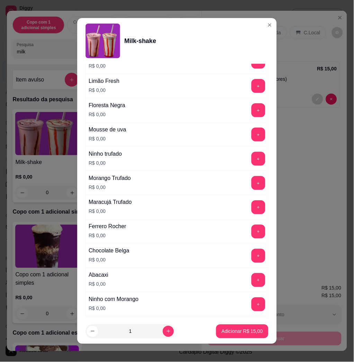
scroll to position [487, 0]
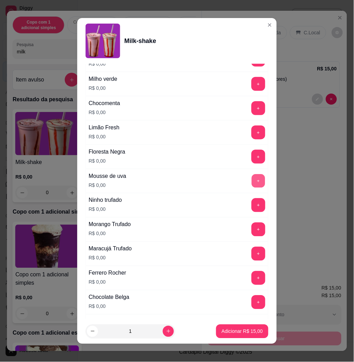
click at [252, 182] on button "+" at bounding box center [259, 181] width 14 height 14
drag, startPoint x: 248, startPoint y: 340, endPoint x: 245, endPoint y: 333, distance: 6.7
click at [247, 338] on footer "1 Adicionar R$ 15,00" at bounding box center [177, 331] width 200 height 25
click at [245, 333] on p "Adicionar R$ 15,00" at bounding box center [243, 331] width 40 height 7
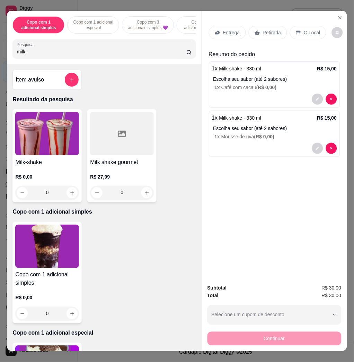
click at [49, 166] on h4 "Milk-shake" at bounding box center [47, 162] width 64 height 8
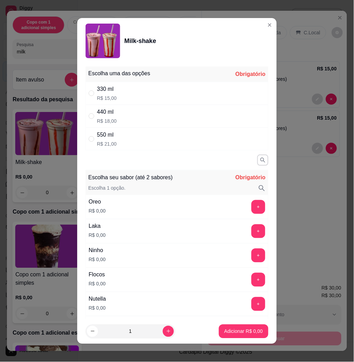
click at [156, 96] on div "330 ml R$ 15,00" at bounding box center [177, 93] width 183 height 23
radio input "true"
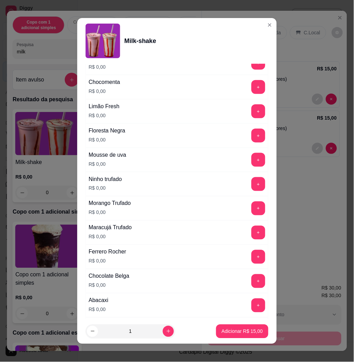
scroll to position [626, 0]
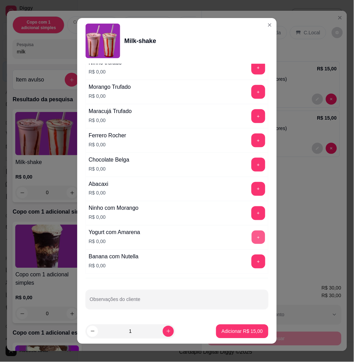
click at [252, 241] on button "+" at bounding box center [259, 238] width 14 height 14
click at [237, 326] on button "Adicionar R$ 15,00" at bounding box center [242, 331] width 51 height 14
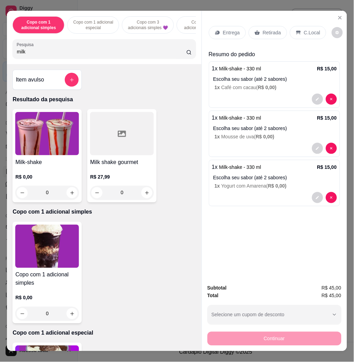
click at [227, 29] on p "Entrega" at bounding box center [231, 32] width 17 height 7
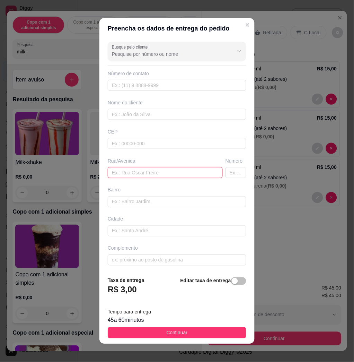
click at [124, 174] on input "text" at bounding box center [165, 172] width 115 height 11
type input "casa"
drag, startPoint x: 128, startPoint y: 172, endPoint x: 85, endPoint y: 174, distance: 42.4
click at [85, 174] on div "Preencha os dados de entrega do pedido Busque pelo cliente Número de contato No…" at bounding box center [177, 181] width 354 height 362
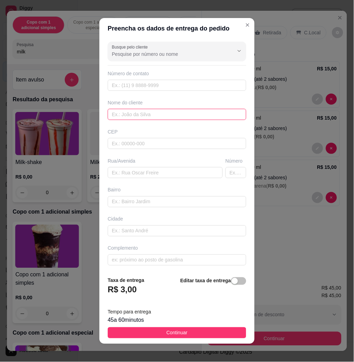
click at [135, 113] on input "text" at bounding box center [177, 114] width 139 height 11
type input "cas"
drag, startPoint x: 139, startPoint y: 116, endPoint x: 104, endPoint y: 116, distance: 35.0
click at [106, 116] on div "Nome do cliente cas" at bounding box center [176, 109] width 141 height 21
type input "mãe da karol"
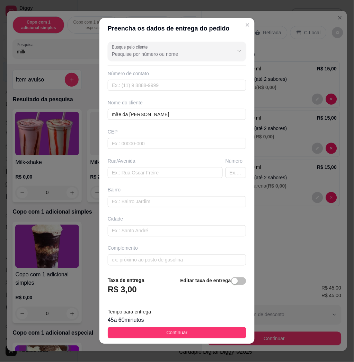
click at [136, 180] on div "Busque pelo cliente Número de contato Nome do cliente mãe da karol CEP Rua/Aven…" at bounding box center [176, 155] width 155 height 232
click at [137, 175] on input "text" at bounding box center [165, 172] width 115 height 11
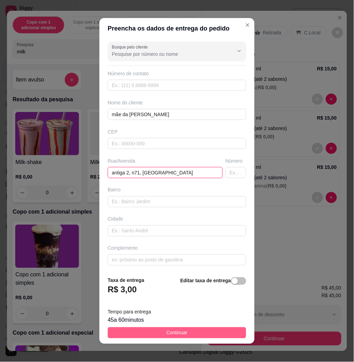
type input "antiga 2, n71, ny"
click at [186, 330] on button "Continuar" at bounding box center [177, 332] width 139 height 11
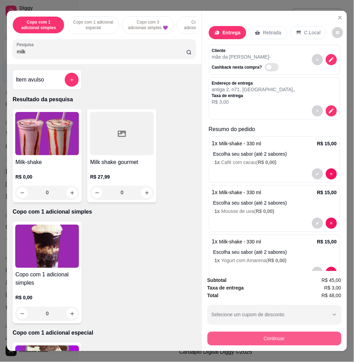
click at [267, 332] on button "Continuar" at bounding box center [275, 339] width 134 height 14
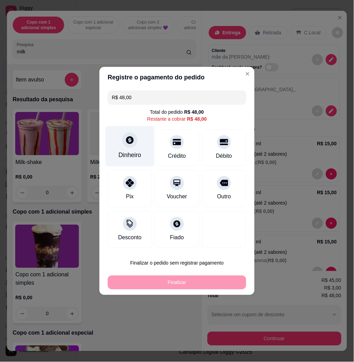
click at [128, 146] on div at bounding box center [129, 139] width 15 height 15
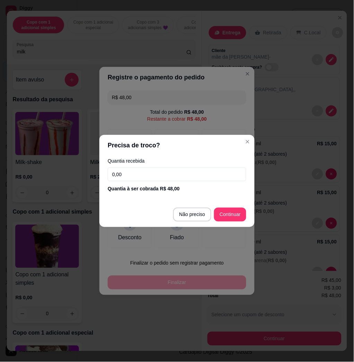
click at [149, 167] on div "Quantia recebida 0,00 Quantia à ser cobrada R$ 48,00" at bounding box center [176, 176] width 155 height 40
click at [155, 176] on input "0,00" at bounding box center [177, 174] width 139 height 14
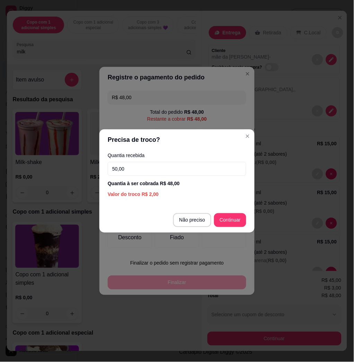
type input "50,00"
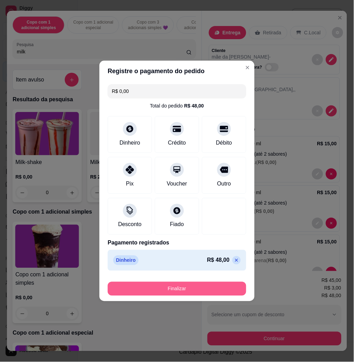
click at [184, 287] on button "Finalizar" at bounding box center [177, 289] width 139 height 14
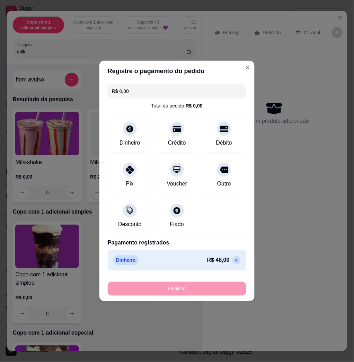
type input "-R$ 48,00"
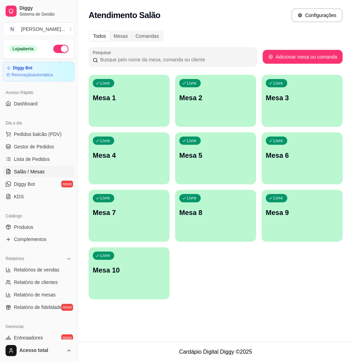
click at [145, 109] on div "Livre Mesa 1" at bounding box center [129, 97] width 81 height 44
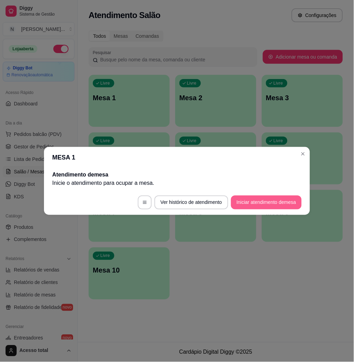
click at [256, 204] on button "Iniciar atendimento de mesa" at bounding box center [266, 202] width 71 height 14
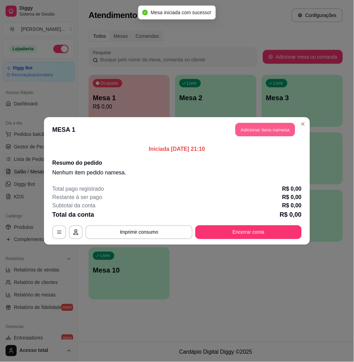
click at [272, 135] on button "Adicionar itens na mesa" at bounding box center [266, 130] width 60 height 14
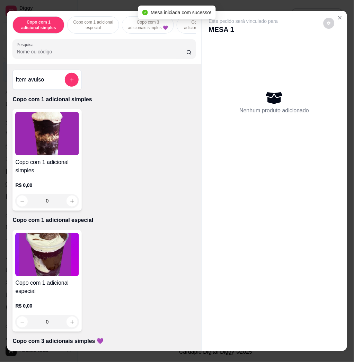
scroll to position [369, 0]
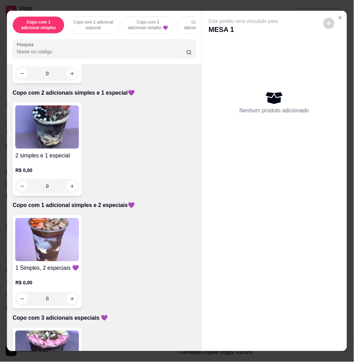
click at [40, 258] on img at bounding box center [47, 239] width 64 height 43
click at [154, 136] on div "Copo 440 ml R$ 18,00" at bounding box center [177, 138] width 186 height 23
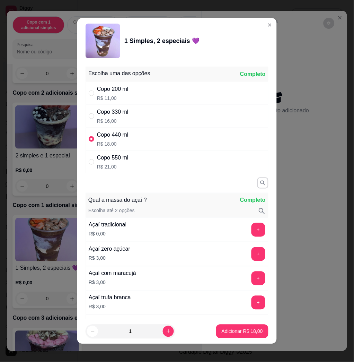
radio input "true"
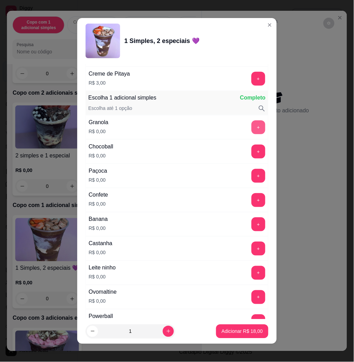
click at [252, 121] on button "+" at bounding box center [259, 127] width 14 height 14
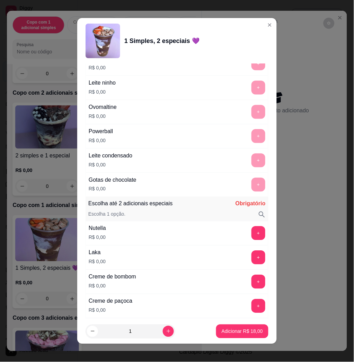
scroll to position [647, 0]
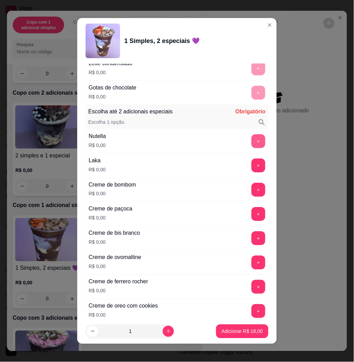
drag, startPoint x: 246, startPoint y: 130, endPoint x: 242, endPoint y: 133, distance: 5.6
click at [243, 132] on div "Nutella R$ 0,00 +" at bounding box center [177, 141] width 183 height 24
click at [252, 139] on button "+" at bounding box center [259, 141] width 14 height 14
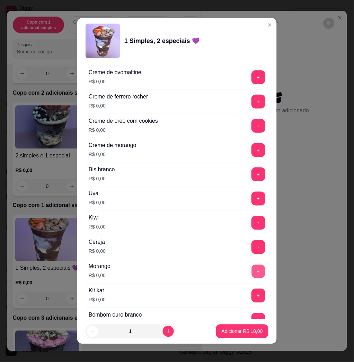
click at [252, 273] on button "+" at bounding box center [259, 272] width 14 height 14
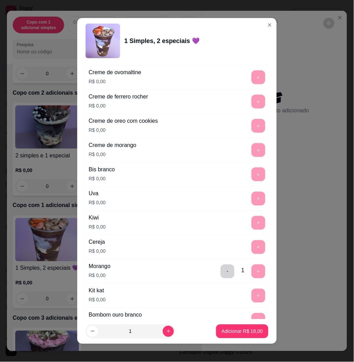
scroll to position [1063, 0]
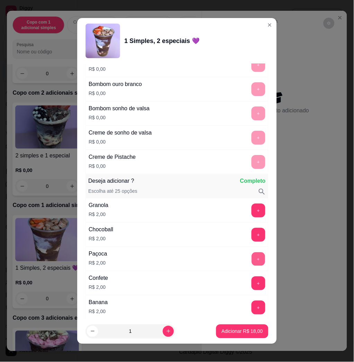
click at [252, 262] on button "+" at bounding box center [259, 259] width 14 height 14
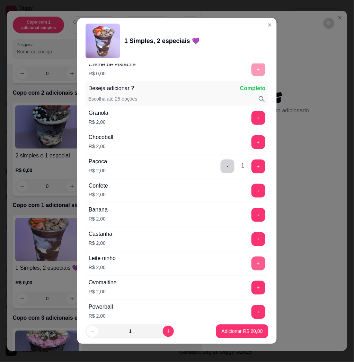
click at [252, 263] on button "+" at bounding box center [259, 263] width 14 height 14
click at [252, 216] on button "+" at bounding box center [259, 215] width 14 height 14
click at [241, 332] on p "Adicionar R$ 24,00" at bounding box center [242, 331] width 41 height 7
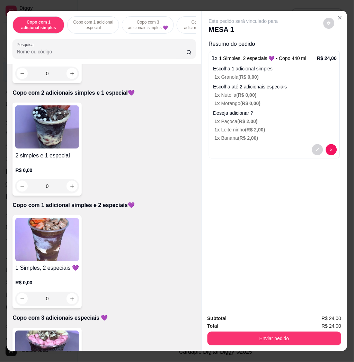
click at [308, 140] on div "1 x 1 Simples, 2 especiais 💜 - Copo 440 ml R$ 24,00 Escolha 1 adicional simples…" at bounding box center [274, 104] width 131 height 107
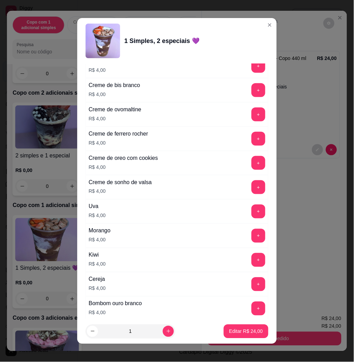
scroll to position [1718, 0]
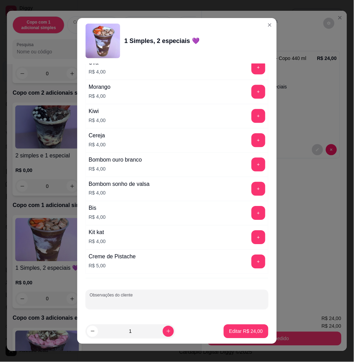
click at [189, 303] on input "Observações do cliente" at bounding box center [177, 302] width 175 height 7
type input "comer"
click at [236, 329] on p "Editar R$ 24,00" at bounding box center [246, 331] width 34 height 7
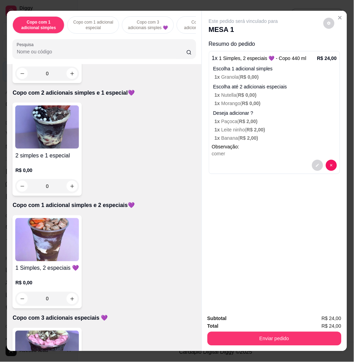
drag, startPoint x: 313, startPoint y: 325, endPoint x: 313, endPoint y: 331, distance: 5.5
click at [313, 325] on div "Total R$ 24,00" at bounding box center [275, 326] width 134 height 8
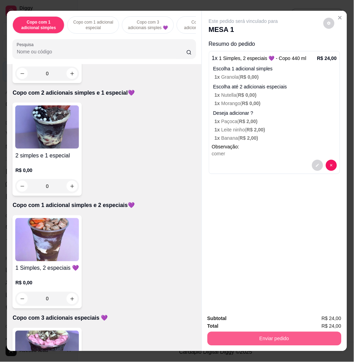
click at [313, 332] on button "Enviar pedido" at bounding box center [275, 339] width 134 height 14
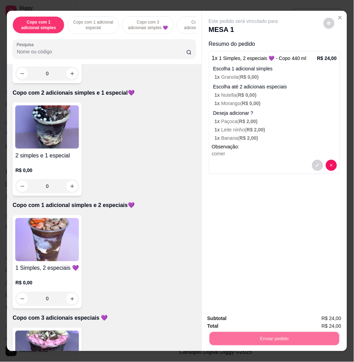
click at [326, 322] on button "Enviar pedido" at bounding box center [322, 318] width 39 height 13
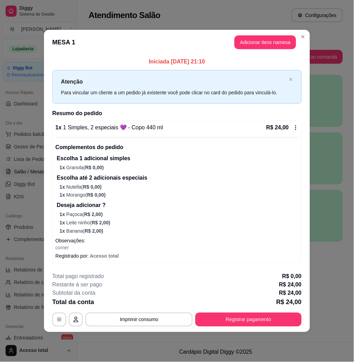
click at [293, 78] on div "Atenção Para vincular um cliente a um pedido já existente você pode clicar no c…" at bounding box center [177, 87] width 250 height 34
click at [293, 80] on icon "close" at bounding box center [291, 79] width 4 height 4
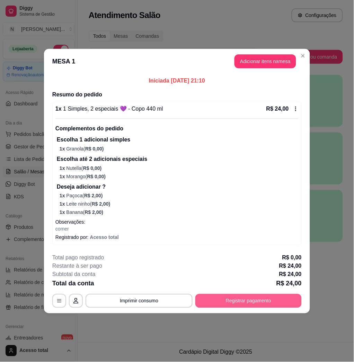
click at [252, 305] on button "Registrar pagamento" at bounding box center [248, 301] width 106 height 14
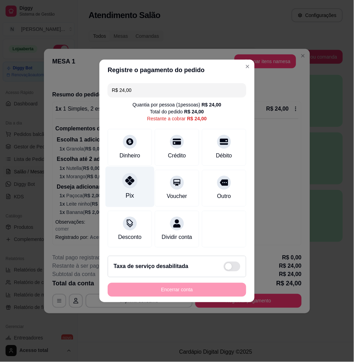
click at [123, 188] on div "Pix" at bounding box center [130, 187] width 49 height 41
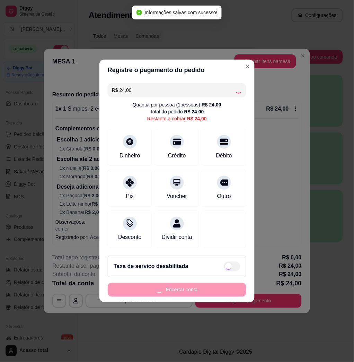
type input "R$ 0,00"
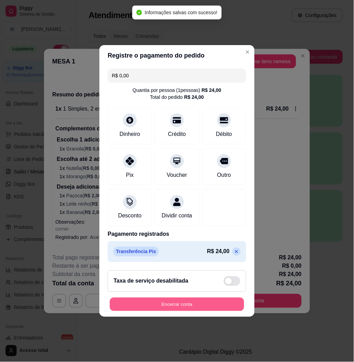
click at [209, 308] on button "Encerrar conta" at bounding box center [177, 305] width 134 height 14
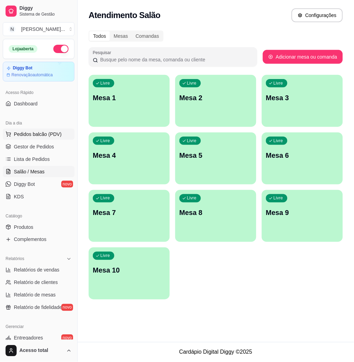
click at [51, 132] on span "Pedidos balcão (PDV)" at bounding box center [38, 134] width 48 height 7
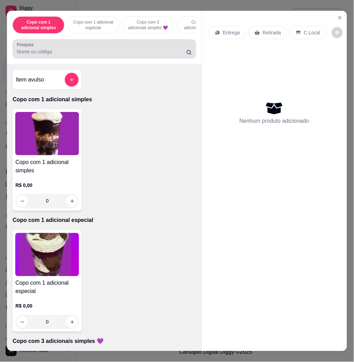
click at [106, 56] on div at bounding box center [104, 49] width 175 height 14
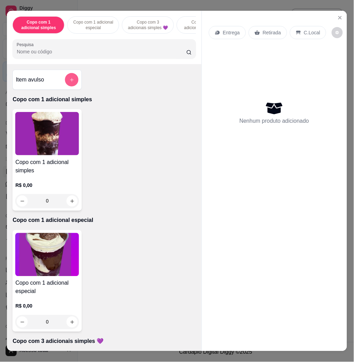
click at [65, 86] on button "add-separate-item" at bounding box center [72, 80] width 14 height 14
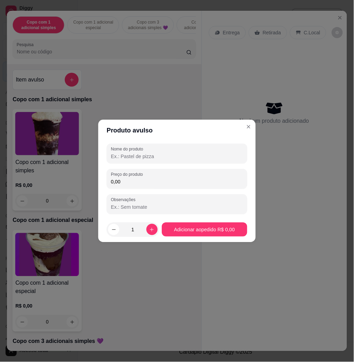
click at [170, 181] on input "0,00" at bounding box center [177, 181] width 132 height 7
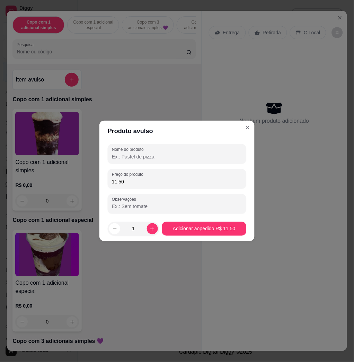
type input "11,50"
click at [166, 159] on input "Nome do produto" at bounding box center [177, 156] width 130 height 7
type input "k"
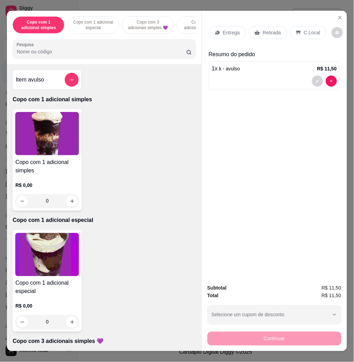
drag, startPoint x: 309, startPoint y: 30, endPoint x: 309, endPoint y: 38, distance: 7.6
click at [309, 31] on p "C.Local" at bounding box center [312, 32] width 16 height 7
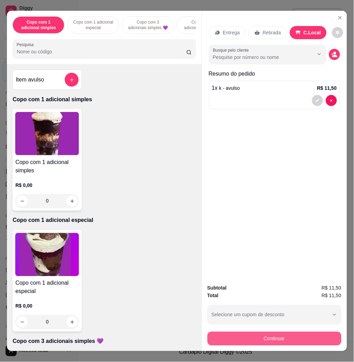
click at [328, 339] on button "Continuar" at bounding box center [275, 339] width 134 height 14
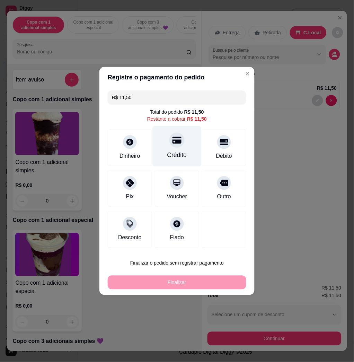
click at [162, 157] on div "Crédito" at bounding box center [177, 146] width 49 height 41
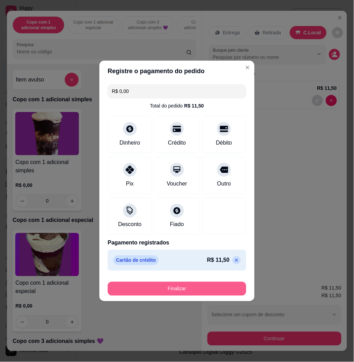
click at [195, 285] on button "Finalizar" at bounding box center [177, 289] width 139 height 14
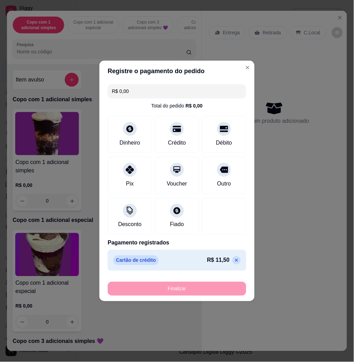
type input "-R$ 11,50"
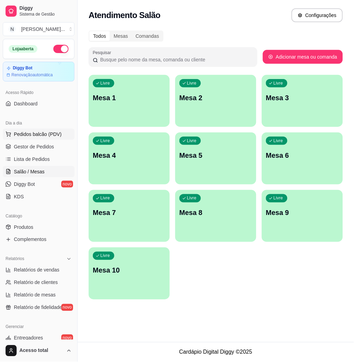
click at [23, 136] on span "Pedidos balcão (PDV)" at bounding box center [38, 134] width 48 height 7
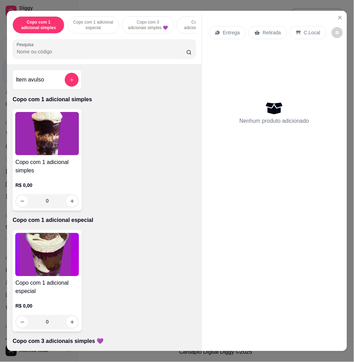
click at [44, 55] on input "Pesquisa" at bounding box center [102, 51] width 170 height 7
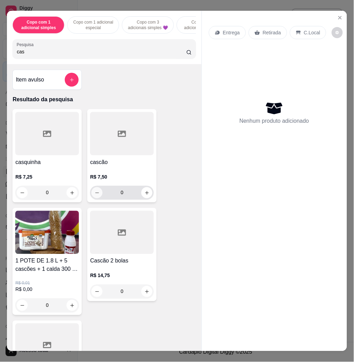
scroll to position [46, 0]
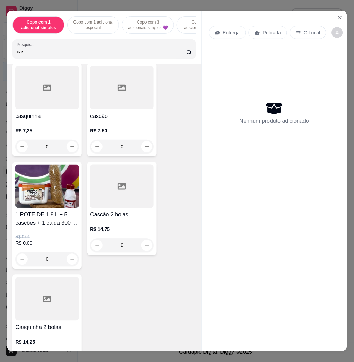
type input "cas"
click at [339, 15] on icon "Close" at bounding box center [341, 18] width 6 height 6
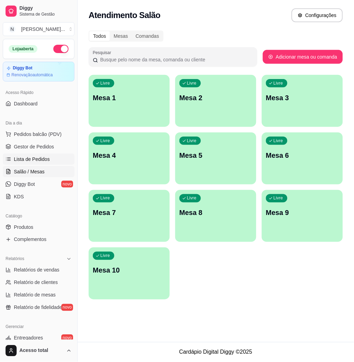
click at [37, 159] on span "Lista de Pedidos" at bounding box center [32, 159] width 36 height 7
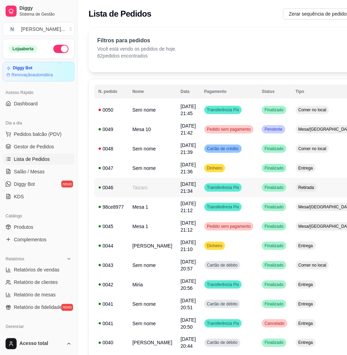
click at [292, 189] on td "Retirada" at bounding box center [326, 187] width 69 height 19
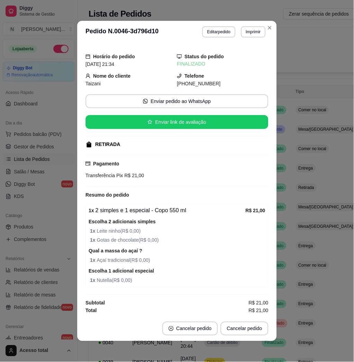
click at [208, 26] on header "**********" at bounding box center [177, 32] width 200 height 22
click at [206, 31] on button "Editar pedido" at bounding box center [218, 31] width 33 height 11
click at [106, 55] on input "Pesquisa" at bounding box center [102, 51] width 170 height 7
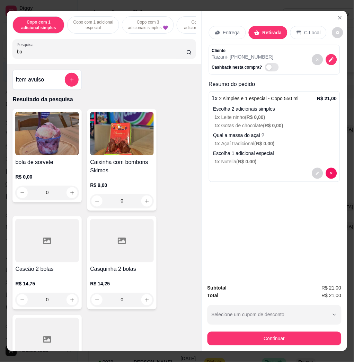
type input "bo"
click at [45, 155] on img at bounding box center [47, 133] width 64 height 43
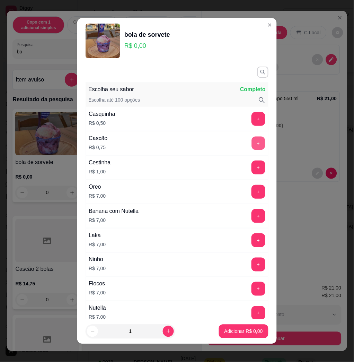
click at [252, 143] on button "+" at bounding box center [259, 144] width 14 height 14
click at [252, 219] on button "+" at bounding box center [259, 216] width 14 height 14
click at [241, 337] on button "Adicionar R$ 7,75" at bounding box center [244, 331] width 48 height 14
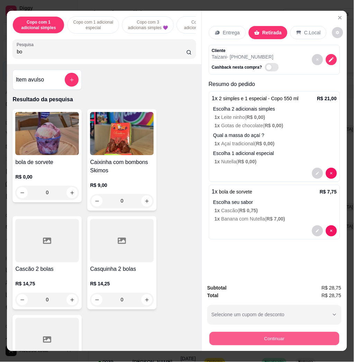
click at [253, 332] on button "Continuar" at bounding box center [274, 339] width 130 height 14
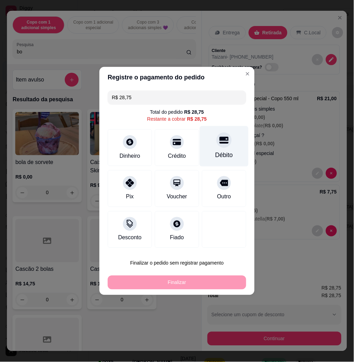
drag, startPoint x: 242, startPoint y: 143, endPoint x: 229, endPoint y: 147, distance: 12.7
click at [241, 143] on div "R$ 28,75 Total do pedido R$ 28,75 Restante a cobrar R$ 28,75 Dinheiro Crédito D…" at bounding box center [176, 169] width 155 height 163
click at [229, 148] on div "Débito" at bounding box center [224, 146] width 49 height 41
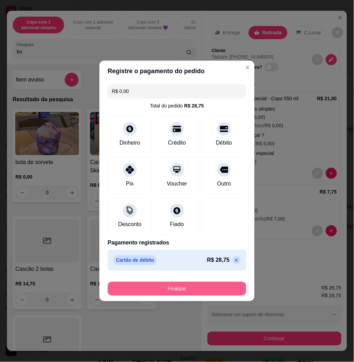
click at [228, 293] on button "Finalizar" at bounding box center [177, 289] width 139 height 14
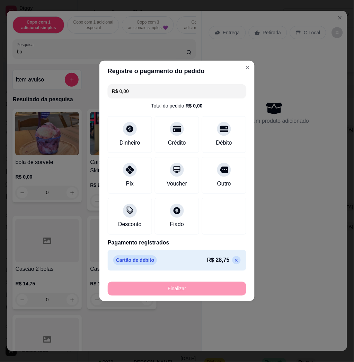
type input "-R$ 28,75"
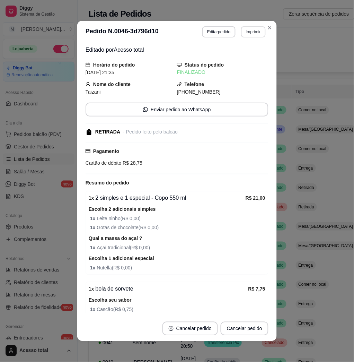
click at [262, 27] on section "**********" at bounding box center [177, 181] width 200 height 320
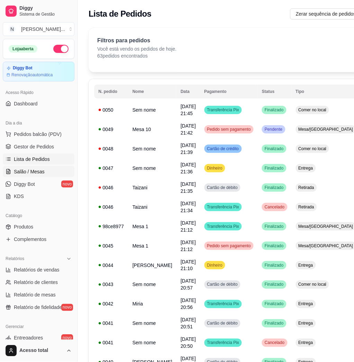
click at [34, 171] on span "Salão / Mesas" at bounding box center [29, 171] width 31 height 7
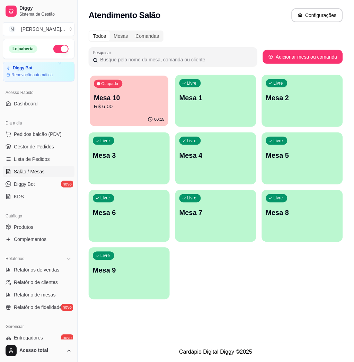
click at [108, 108] on p "R$ 6,00" at bounding box center [129, 107] width 71 height 8
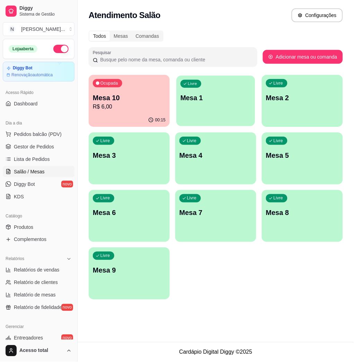
click at [213, 99] on p "Mesa 1" at bounding box center [216, 97] width 71 height 9
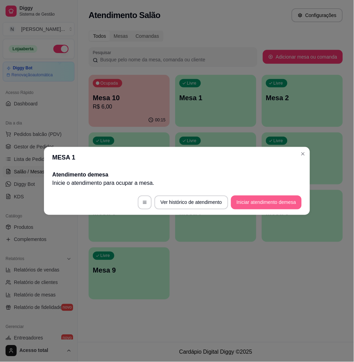
click at [261, 206] on button "Iniciar atendimento de mesa" at bounding box center [266, 202] width 71 height 14
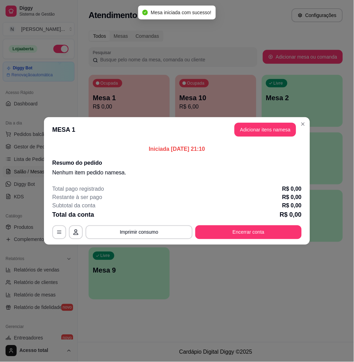
click at [278, 138] on header "MESA 1 Adicionar itens na mesa" at bounding box center [177, 129] width 266 height 25
click at [278, 127] on button "Adicionar itens na mesa" at bounding box center [266, 130] width 62 height 14
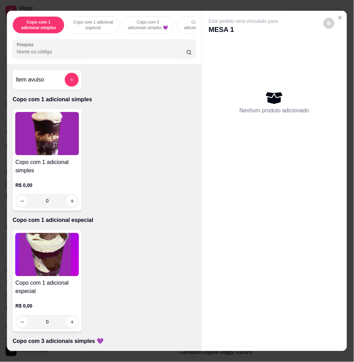
scroll to position [46, 0]
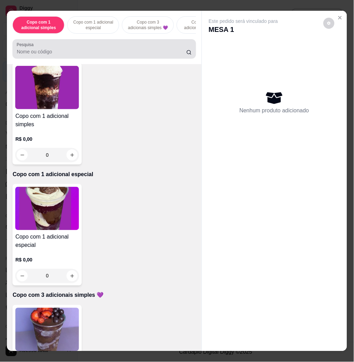
click at [114, 59] on div "Pesquisa" at bounding box center [103, 48] width 183 height 19
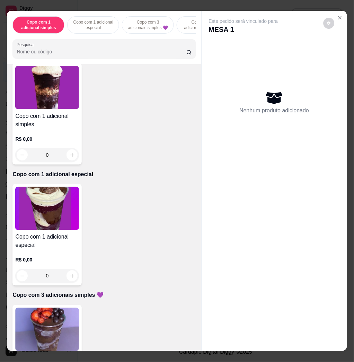
scroll to position [0, 0]
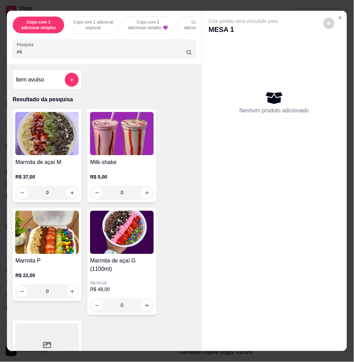
type input "mi"
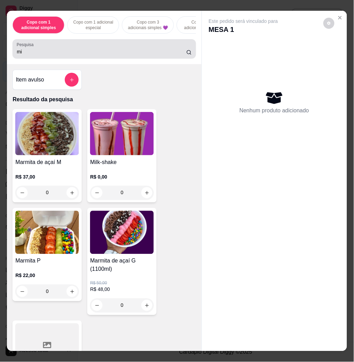
click at [53, 50] on div "mi" at bounding box center [104, 49] width 175 height 14
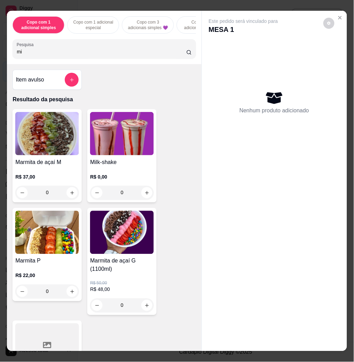
click at [52, 55] on input "mi" at bounding box center [102, 51] width 170 height 7
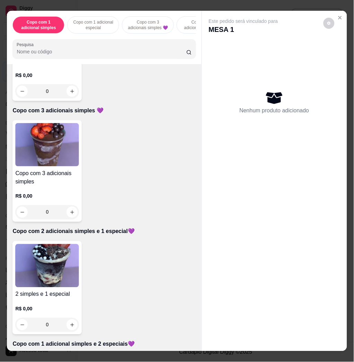
scroll to position [369, 0]
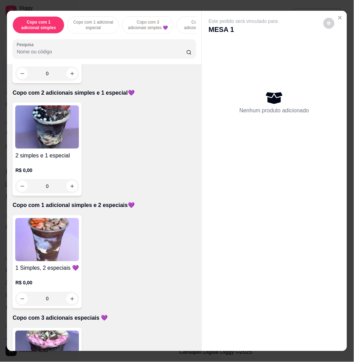
click at [59, 232] on img at bounding box center [47, 239] width 64 height 43
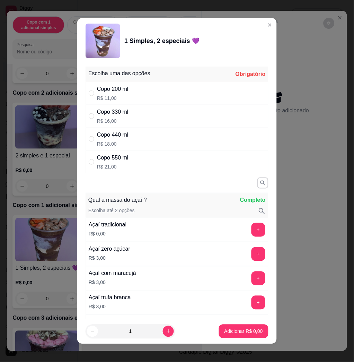
click at [142, 119] on div "Copo 330 ml R$ 16,00" at bounding box center [177, 116] width 183 height 23
radio input "true"
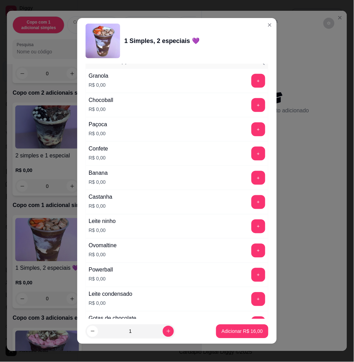
scroll to position [601, 0]
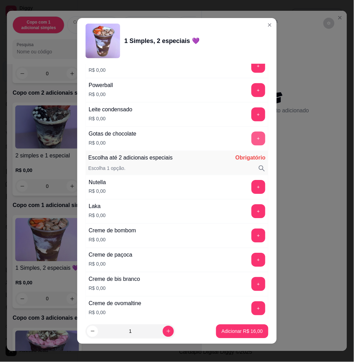
click at [252, 141] on button "+" at bounding box center [259, 139] width 14 height 14
click at [252, 187] on button "+" at bounding box center [259, 187] width 14 height 14
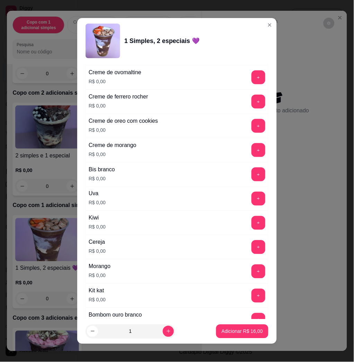
scroll to position [878, 0]
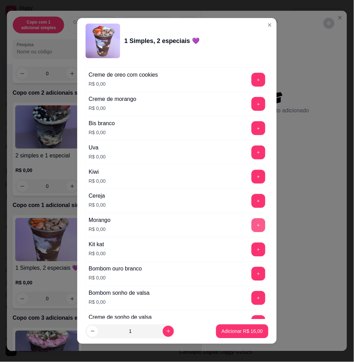
click at [252, 227] on button "+" at bounding box center [259, 225] width 14 height 14
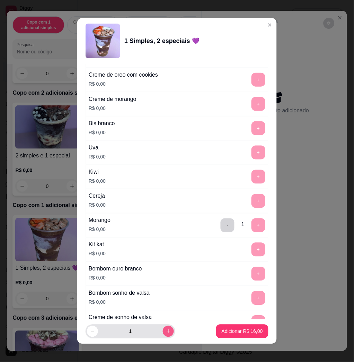
click at [163, 329] on button "increase-product-quantity" at bounding box center [168, 331] width 11 height 11
type input "2"
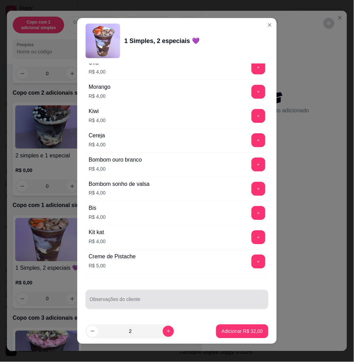
scroll to position [4, 0]
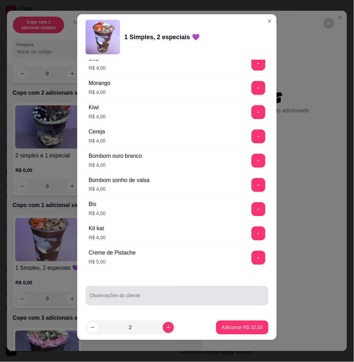
click at [153, 296] on input "Observações do cliente" at bounding box center [177, 298] width 175 height 7
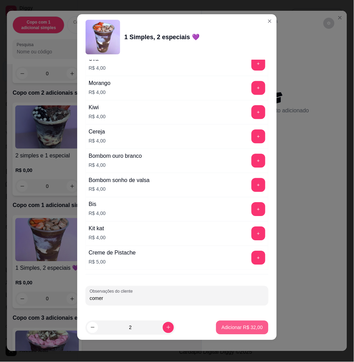
type input "comer"
click at [225, 324] on p "Adicionar R$ 32,00" at bounding box center [243, 327] width 40 height 7
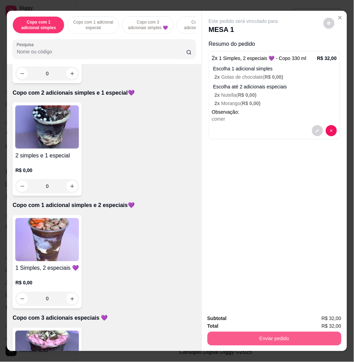
click at [294, 335] on button "Enviar pedido" at bounding box center [275, 339] width 134 height 14
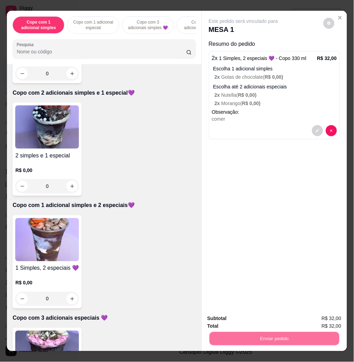
click at [311, 320] on button "Enviar pedido" at bounding box center [322, 318] width 39 height 13
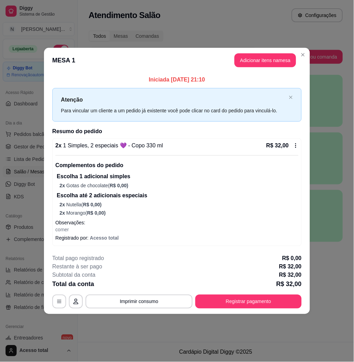
click at [226, 302] on button "Registrar pagamento" at bounding box center [248, 302] width 106 height 14
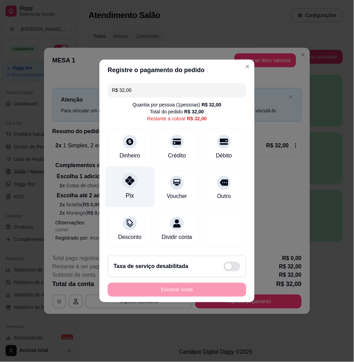
click at [129, 178] on icon at bounding box center [129, 180] width 9 height 9
type input "R$ 0,00"
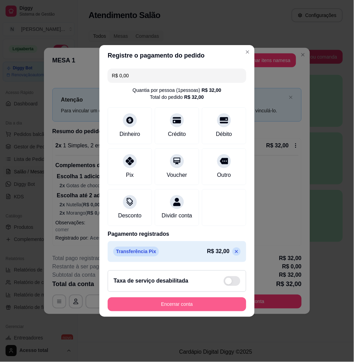
click at [201, 311] on button "Encerrar conta" at bounding box center [177, 304] width 139 height 14
